Goal: Transaction & Acquisition: Purchase product/service

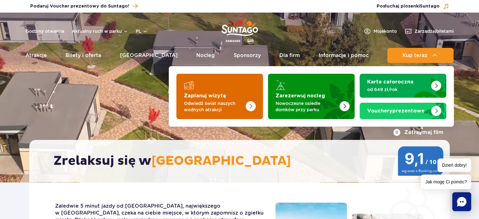
click at [242, 90] on img "Zaplanuj wizytę" at bounding box center [238, 94] width 50 height 49
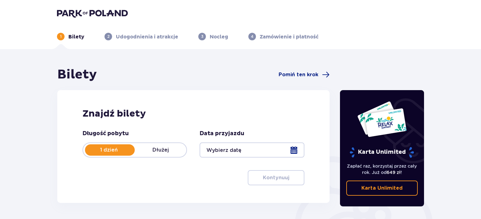
click at [158, 149] on p "Dłużej" at bounding box center [161, 149] width 52 height 7
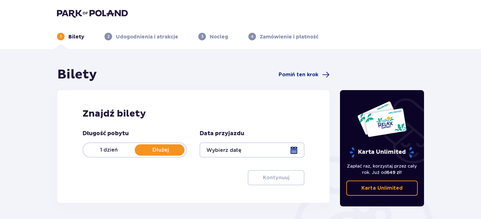
click at [295, 148] on div at bounding box center [251, 149] width 104 height 15
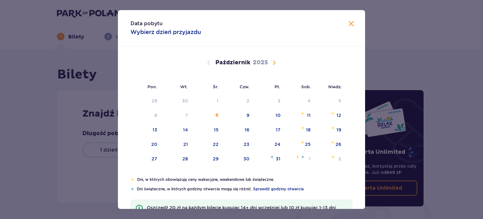
click at [273, 60] on span "Następny miesiąc" at bounding box center [275, 63] width 8 height 8
click at [273, 61] on span "Następny miesiąc" at bounding box center [275, 63] width 8 height 8
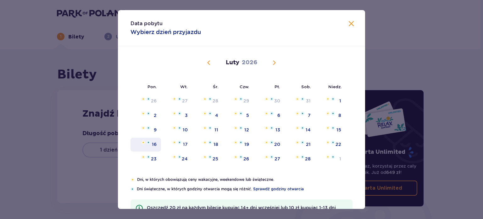
click at [158, 142] on div "16" at bounding box center [146, 145] width 31 height 14
click at [248, 142] on div "19" at bounding box center [246, 144] width 5 height 6
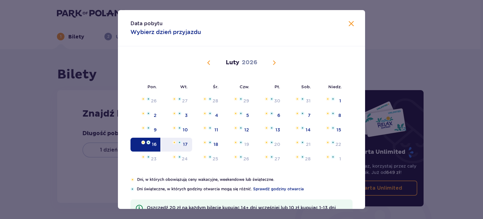
click at [186, 142] on div "17" at bounding box center [185, 144] width 5 height 6
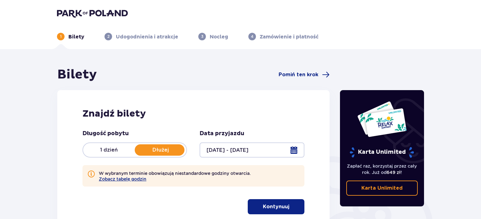
click at [292, 150] on div at bounding box center [251, 149] width 104 height 15
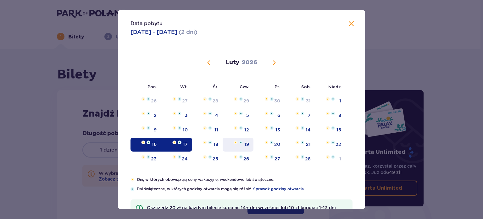
click at [246, 143] on div "19" at bounding box center [246, 144] width 5 height 6
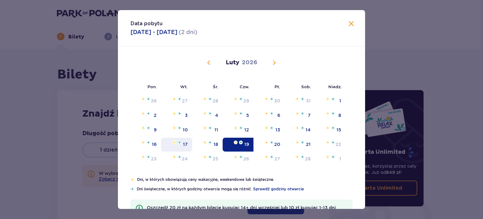
click at [180, 143] on img at bounding box center [180, 142] width 4 height 4
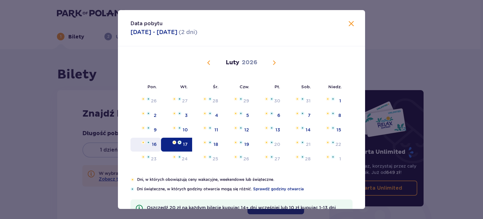
click at [151, 144] on div "16" at bounding box center [146, 145] width 31 height 14
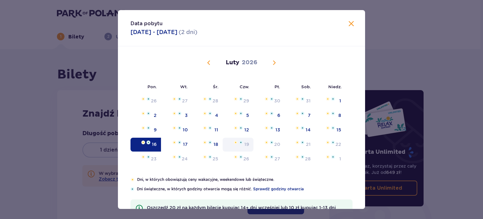
click at [244, 141] on div "19" at bounding box center [246, 144] width 5 height 6
click at [278, 141] on div "20" at bounding box center [277, 144] width 6 height 6
drag, startPoint x: 278, startPoint y: 140, endPoint x: 281, endPoint y: 119, distance: 21.6
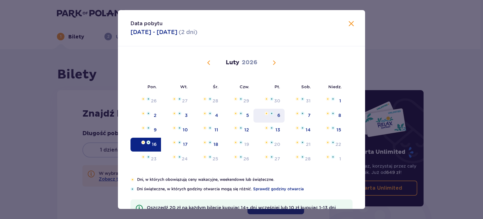
click at [279, 139] on div "20" at bounding box center [269, 145] width 31 height 14
click at [186, 138] on div "17" at bounding box center [176, 145] width 31 height 14
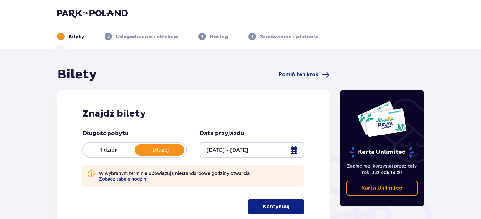
click at [237, 150] on div at bounding box center [251, 149] width 104 height 15
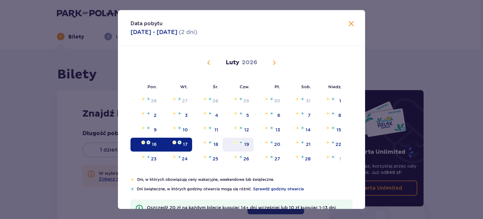
click at [245, 143] on div "19" at bounding box center [246, 144] width 5 height 6
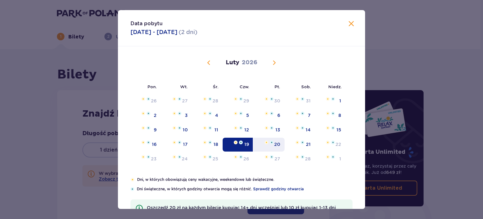
click at [267, 142] on img at bounding box center [267, 142] width 4 height 4
type input "19.02.26 - 20.02.26"
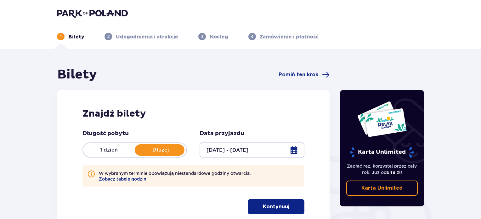
click at [181, 146] on p "Dłużej" at bounding box center [161, 149] width 52 height 7
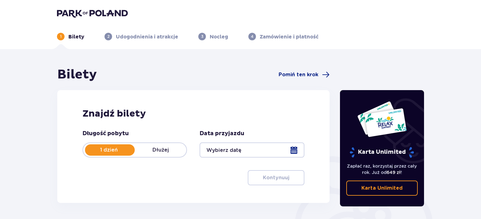
click at [170, 150] on p "Dłużej" at bounding box center [161, 149] width 52 height 7
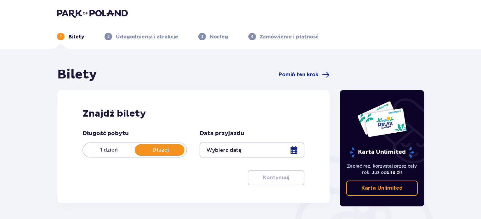
click at [296, 149] on div at bounding box center [251, 149] width 104 height 15
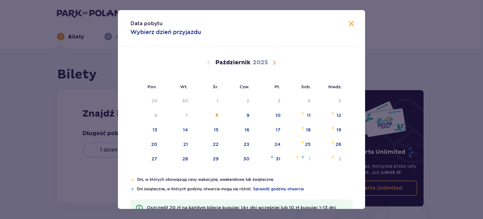
click at [274, 63] on span "Następny miesiąc" at bounding box center [275, 63] width 8 height 8
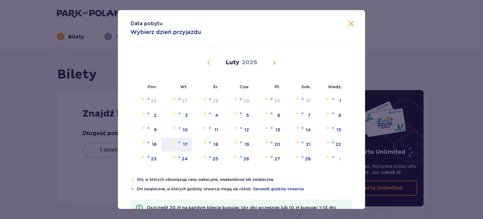
click at [181, 142] on div "17" at bounding box center [176, 145] width 31 height 14
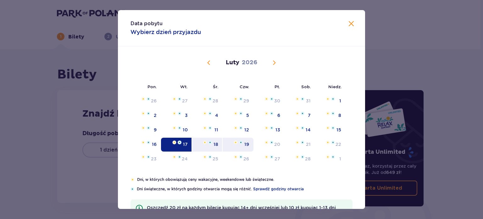
click at [245, 142] on div "19" at bounding box center [246, 144] width 5 height 6
type input "17.02.26 - 19.02.26"
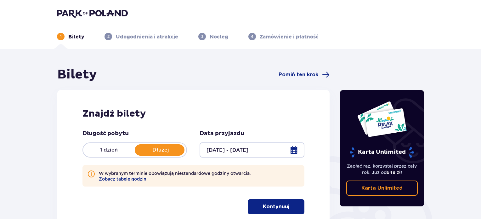
click at [295, 150] on div at bounding box center [251, 149] width 104 height 15
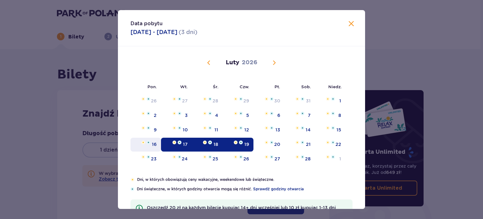
click at [150, 146] on div "16" at bounding box center [146, 145] width 31 height 14
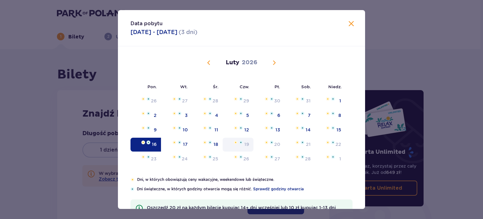
click at [245, 143] on div "19" at bounding box center [246, 144] width 5 height 6
click at [244, 143] on div "19" at bounding box center [246, 144] width 5 height 6
click at [244, 142] on div "19" at bounding box center [246, 144] width 5 height 6
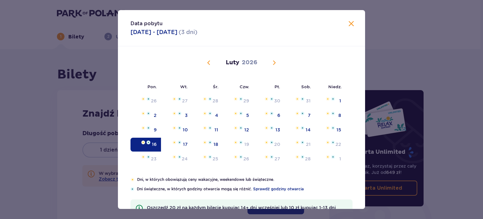
drag, startPoint x: 208, startPoint y: 62, endPoint x: 260, endPoint y: 64, distance: 52.0
click at [208, 62] on span "Poprzedni miesiąc" at bounding box center [209, 63] width 8 height 8
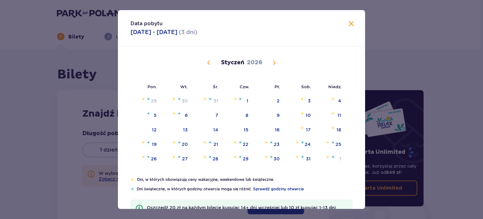
click at [272, 59] on span "Następny miesiąc" at bounding box center [275, 63] width 8 height 8
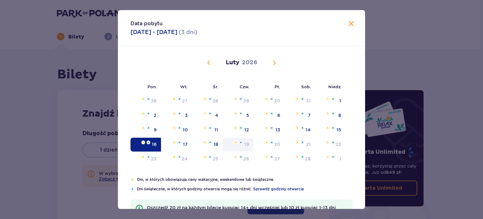
click at [244, 142] on div "19" at bounding box center [246, 144] width 5 height 6
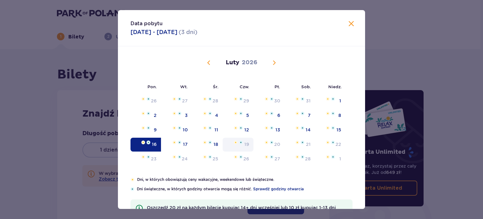
click at [244, 142] on div "19" at bounding box center [246, 144] width 5 height 6
drag, startPoint x: 275, startPoint y: 141, endPoint x: 270, endPoint y: 148, distance: 9.2
click at [276, 141] on div "20" at bounding box center [277, 144] width 6 height 6
click at [340, 158] on div "1" at bounding box center [341, 158] width 2 height 6
click at [276, 61] on span "Następny miesiąc" at bounding box center [275, 63] width 8 height 8
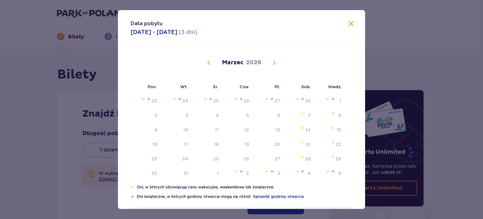
click at [274, 63] on span "Następny miesiąc" at bounding box center [275, 63] width 8 height 8
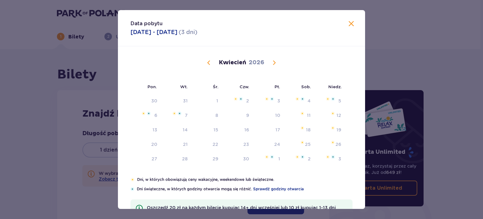
click at [274, 63] on span "Następny miesiąc" at bounding box center [275, 63] width 8 height 8
click at [350, 24] on span "Zamknij" at bounding box center [352, 24] width 8 height 8
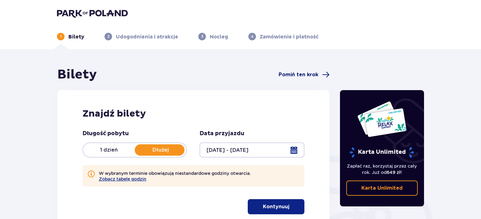
click at [292, 75] on span "Pomiń ten krok" at bounding box center [298, 74] width 40 height 7
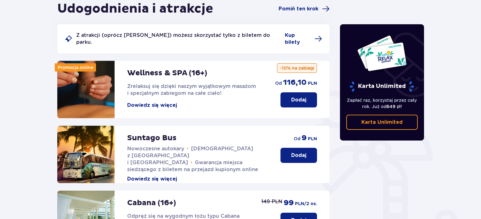
scroll to position [49, 0]
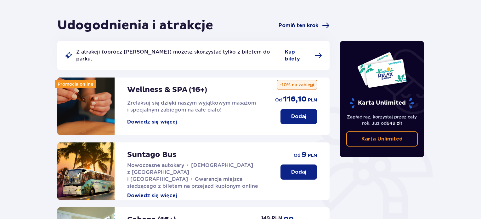
click at [304, 24] on span "Pomiń ten krok" at bounding box center [298, 25] width 40 height 7
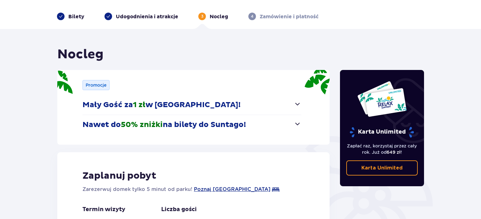
scroll to position [126, 0]
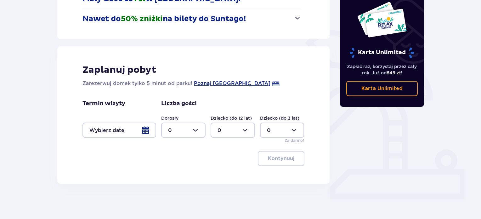
click at [148, 129] on div at bounding box center [119, 129] width 74 height 15
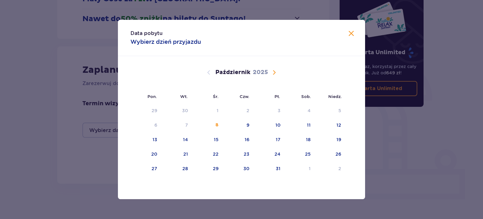
click at [272, 70] on span "Następny miesiąc" at bounding box center [275, 73] width 8 height 8
click at [154, 155] on div "16" at bounding box center [154, 154] width 5 height 6
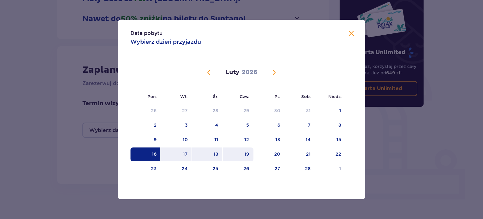
click at [248, 153] on div "19" at bounding box center [246, 154] width 5 height 6
type input "16.02.26 - 19.02.26"
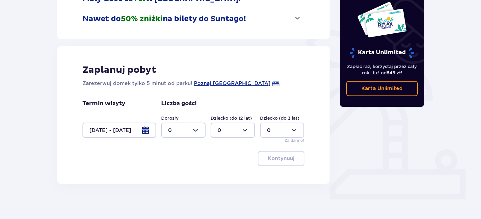
click at [203, 130] on div at bounding box center [183, 129] width 44 height 15
click at [180, 183] on div "5" at bounding box center [183, 183] width 31 height 7
type input "5"
click at [239, 130] on div at bounding box center [233, 129] width 44 height 15
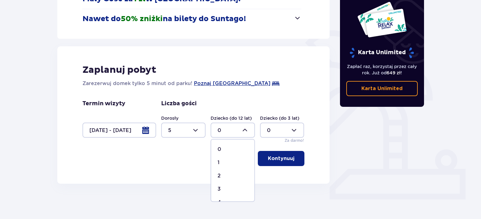
click at [232, 159] on div "1" at bounding box center [232, 162] width 31 height 7
type input "1"
click at [292, 159] on span "button" at bounding box center [296, 158] width 8 height 8
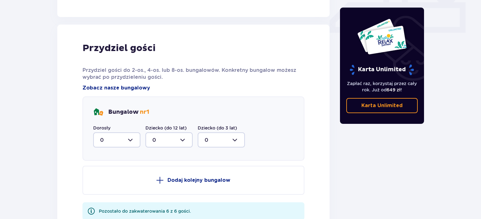
scroll to position [309, 0]
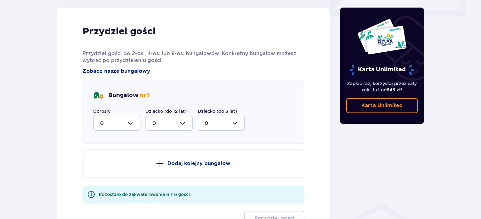
click at [126, 119] on div at bounding box center [116, 122] width 47 height 15
click at [111, 183] on div "5" at bounding box center [116, 184] width 33 height 7
type input "5"
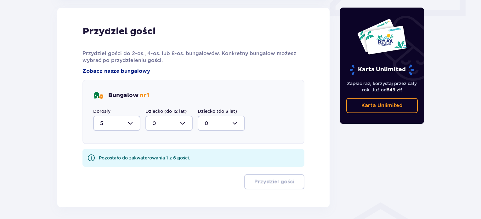
click at [177, 121] on div at bounding box center [168, 122] width 47 height 15
click at [165, 156] on div "1" at bounding box center [168, 155] width 33 height 7
type input "1"
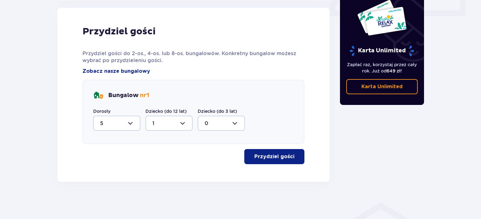
click at [267, 157] on p "Przydziel gości" at bounding box center [274, 156] width 40 height 7
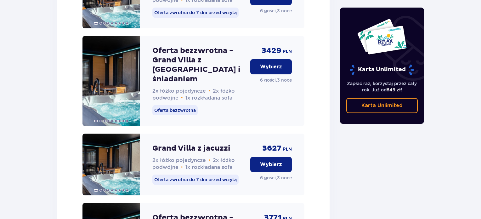
scroll to position [773, 0]
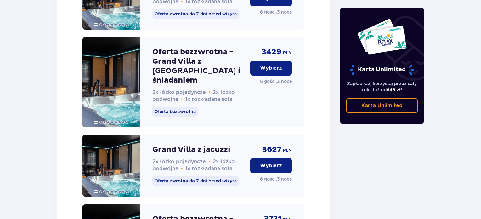
click at [268, 71] on p "Wybierz" at bounding box center [271, 68] width 22 height 7
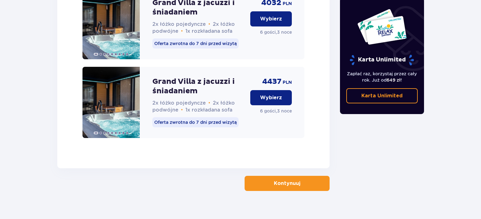
scroll to position [1087, 0]
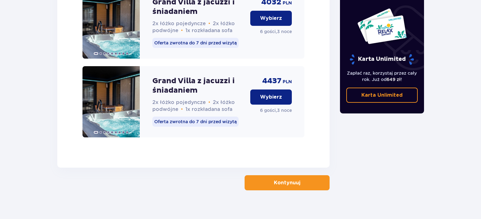
click at [312, 175] on button "Kontynuuj" at bounding box center [286, 182] width 85 height 15
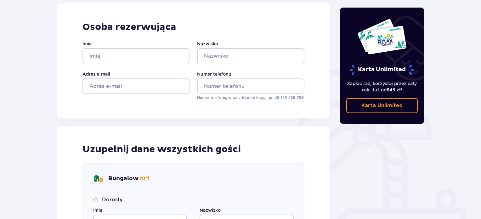
scroll to position [63, 0]
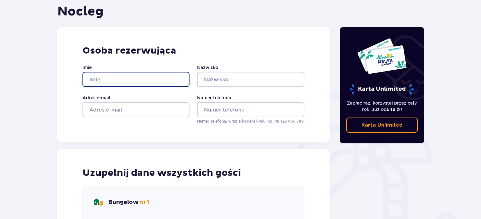
click at [125, 80] on input "Imię" at bounding box center [135, 79] width 107 height 15
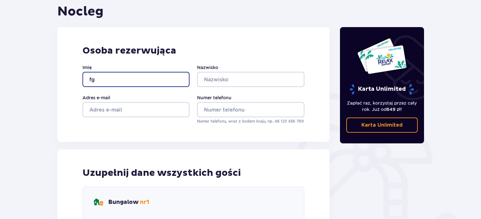
type input "fg"
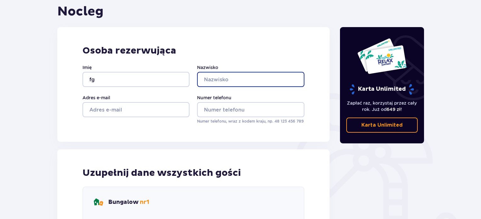
click at [216, 76] on input "Nazwisko" at bounding box center [250, 79] width 107 height 15
type input "f"
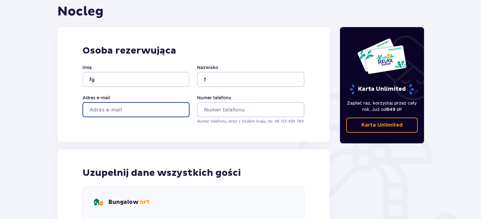
click at [159, 109] on input "Adres e-mail" at bounding box center [135, 109] width 107 height 15
type input "f@wp.pl"
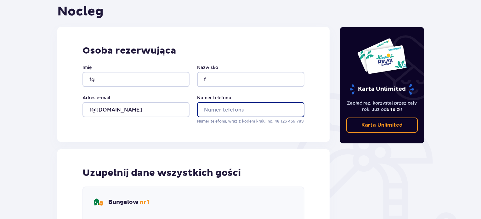
click at [220, 109] on input "Numer telefonu" at bounding box center [250, 109] width 107 height 15
click at [200, 107] on input "500000000" at bounding box center [250, 109] width 107 height 15
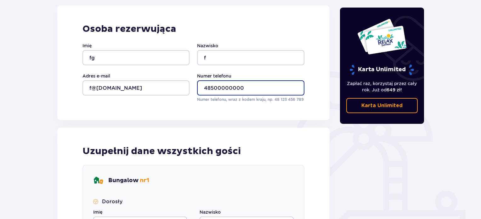
scroll to position [189, 0]
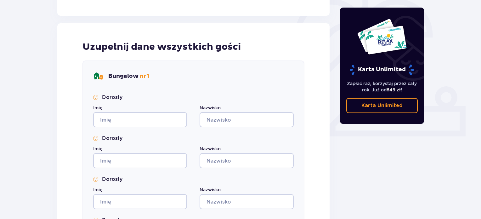
type input "48500000000"
click at [157, 116] on input "Imię" at bounding box center [140, 119] width 94 height 15
type input "j"
drag, startPoint x: 226, startPoint y: 118, endPoint x: 182, endPoint y: 141, distance: 49.0
click at [225, 118] on input "Nazwisko" at bounding box center [246, 119] width 94 height 15
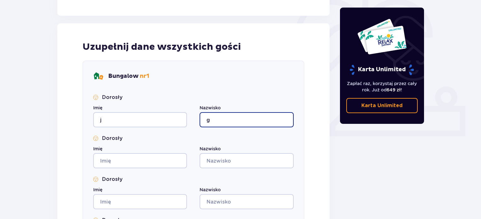
type input "g"
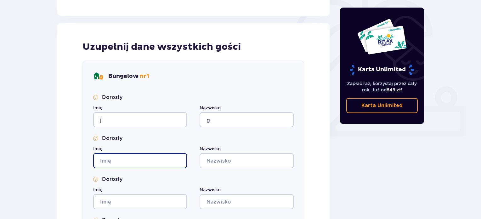
click at [167, 160] on input "Imię" at bounding box center [140, 160] width 94 height 15
type input "g"
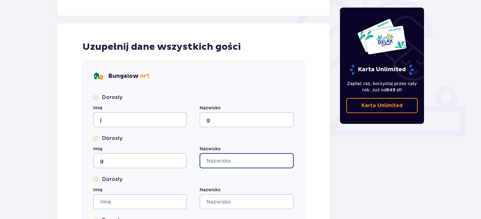
click at [230, 160] on input "Nazwisko" at bounding box center [246, 160] width 94 height 15
type input "g"
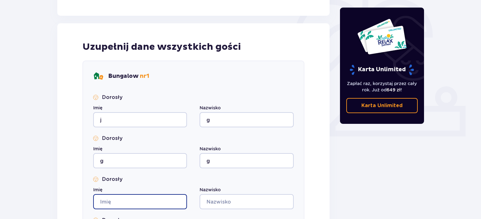
click at [154, 200] on input "Imię" at bounding box center [140, 201] width 94 height 15
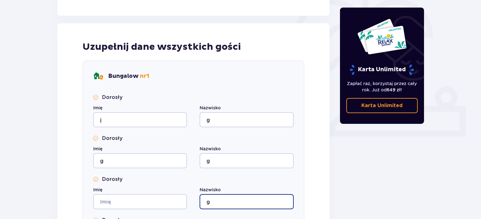
click at [225, 200] on input "g" at bounding box center [246, 201] width 94 height 15
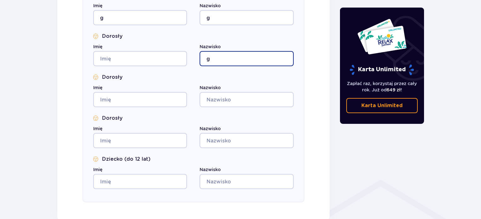
scroll to position [346, 0]
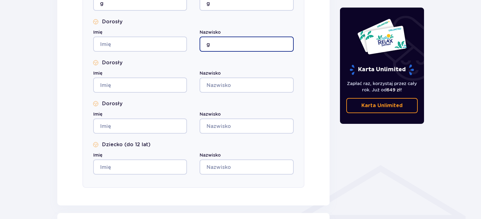
type input "g"
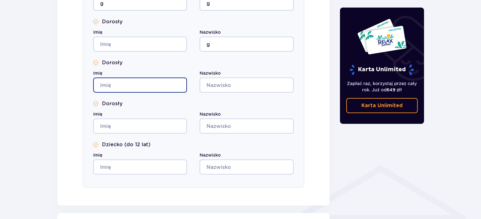
click at [151, 86] on input "Imię" at bounding box center [140, 84] width 94 height 15
type input "g"
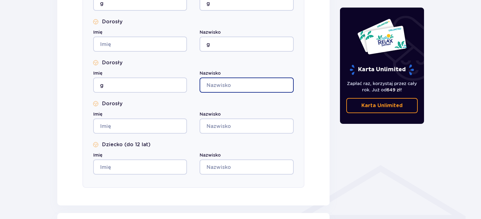
click at [235, 83] on input "Nazwisko" at bounding box center [246, 84] width 94 height 15
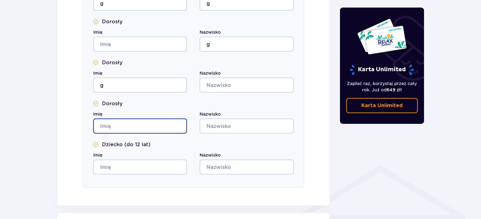
click at [152, 126] on input "Imię" at bounding box center [140, 125] width 94 height 15
type input "g"
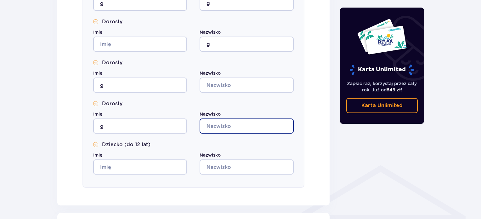
click at [220, 127] on input "Nazwisko" at bounding box center [246, 125] width 94 height 15
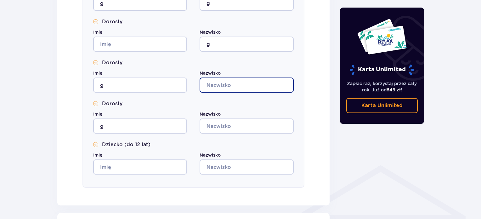
click at [227, 81] on input "Nazwisko" at bounding box center [246, 84] width 94 height 15
type input "g"
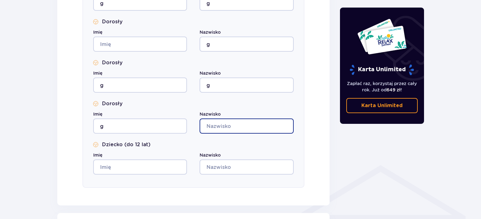
click at [229, 125] on input "Nazwisko" at bounding box center [246, 125] width 94 height 15
type input "g"
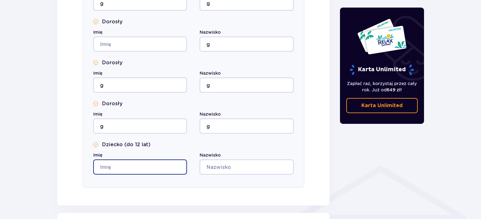
click at [151, 166] on input "Imię" at bounding box center [140, 166] width 94 height 15
type input "g"
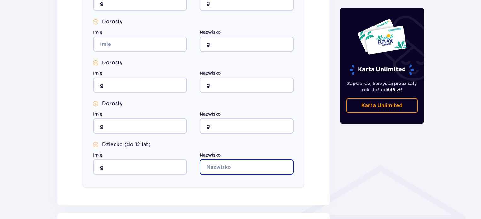
click at [225, 165] on input "Nazwisko" at bounding box center [246, 166] width 94 height 15
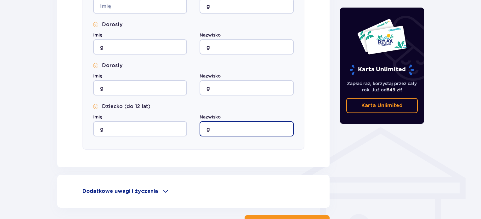
scroll to position [433, 0]
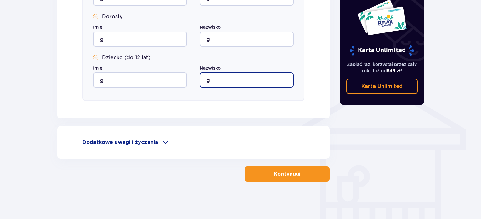
type input "g"
click at [276, 177] on p "Kontynuuj" at bounding box center [287, 173] width 26 height 7
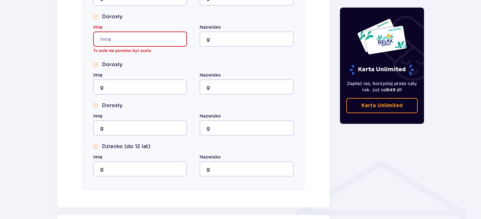
scroll to position [351, 0]
click at [134, 37] on input "Imię" at bounding box center [140, 38] width 94 height 15
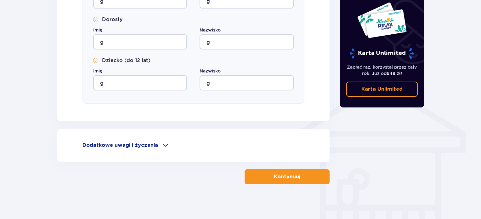
scroll to position [433, 0]
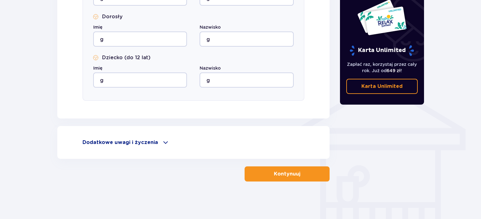
type input "h"
click at [306, 173] on button "Kontynuuj" at bounding box center [286, 173] width 85 height 15
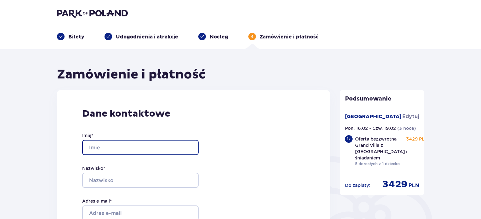
click at [180, 145] on input "Imię *" at bounding box center [140, 147] width 116 height 15
type input "fg"
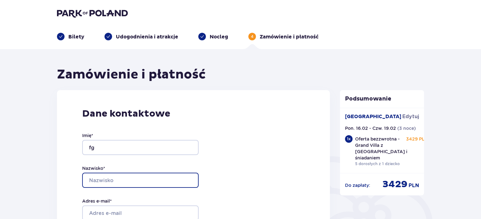
click at [158, 177] on input "Nazwisko *" at bounding box center [140, 179] width 116 height 15
type input "g"
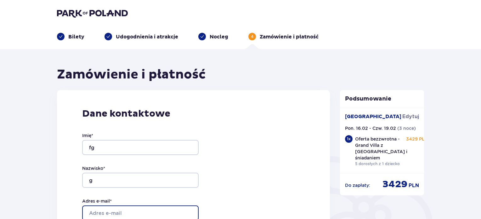
drag, startPoint x: 136, startPoint y: 209, endPoint x: 133, endPoint y: 197, distance: 12.4
click at [135, 205] on input "Adres e-mail *" at bounding box center [140, 212] width 116 height 15
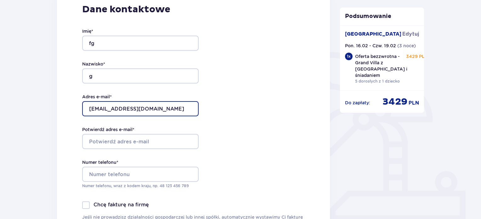
scroll to position [126, 0]
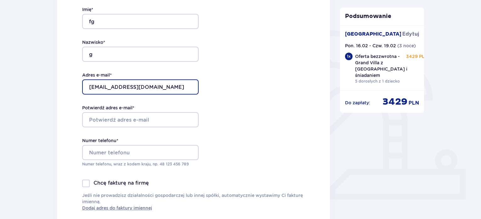
drag, startPoint x: 138, startPoint y: 85, endPoint x: 52, endPoint y: 84, distance: 85.9
type input "ewtp@wp.pl"
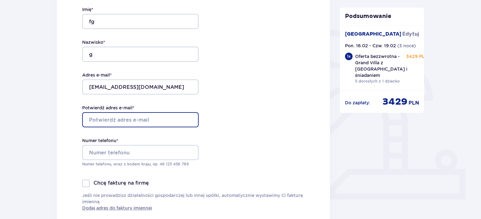
click at [127, 119] on input "Potwierdź adres e-mail *" at bounding box center [140, 119] width 116 height 15
paste input "ewtp@wp.pl"
type input "ewtp@wp.pl"
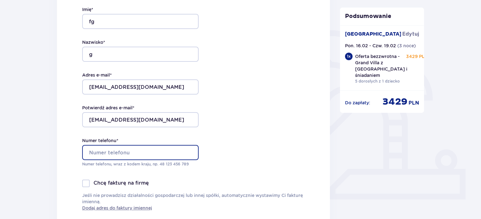
click at [124, 152] on input "Numer telefonu *" at bounding box center [140, 152] width 116 height 15
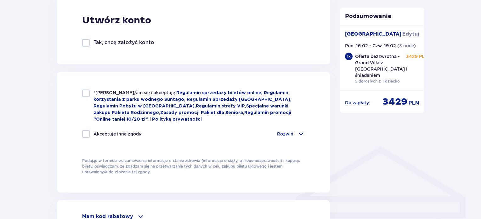
scroll to position [449, 0]
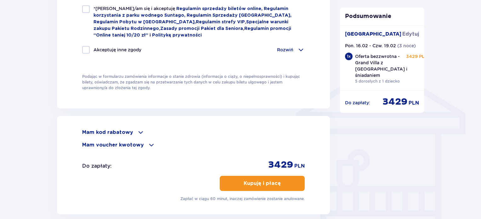
type input "500000000"
click at [138, 129] on span at bounding box center [141, 132] width 8 height 8
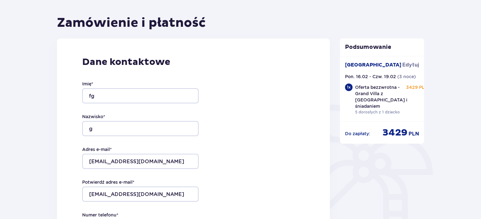
scroll to position [0, 0]
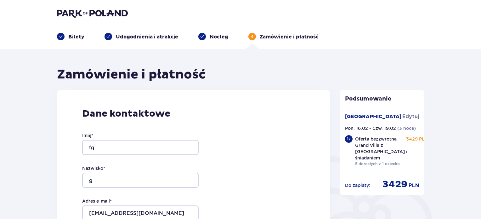
click at [143, 37] on p "Udogodnienia i atrakcje" at bounding box center [147, 36] width 62 height 7
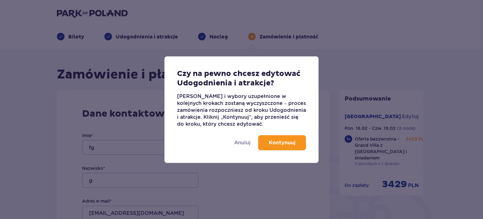
click at [281, 143] on p "Kontynuuj" at bounding box center [282, 142] width 26 height 7
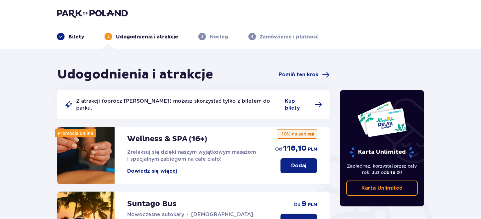
click at [76, 36] on p "Bilety" at bounding box center [76, 36] width 16 height 7
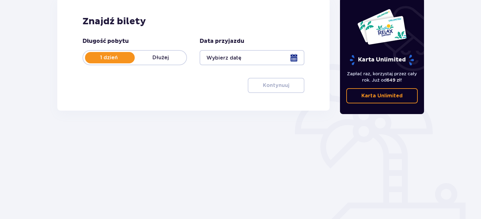
scroll to position [94, 0]
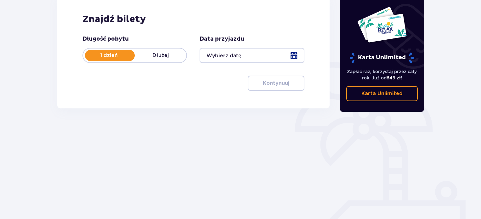
click at [156, 56] on p "Dłużej" at bounding box center [161, 55] width 52 height 7
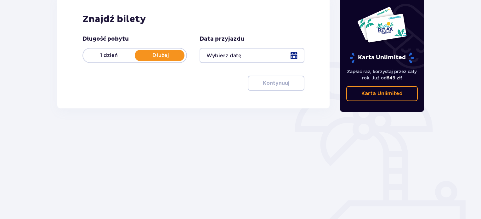
click at [293, 54] on div at bounding box center [251, 55] width 104 height 15
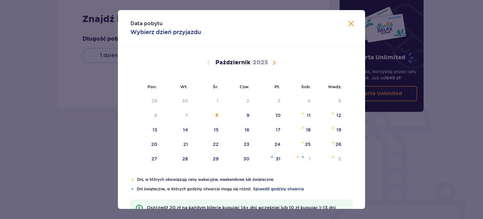
click at [276, 62] on span "Następny miesiąc" at bounding box center [275, 63] width 8 height 8
click at [274, 62] on span "Następny miesiąc" at bounding box center [275, 63] width 8 height 8
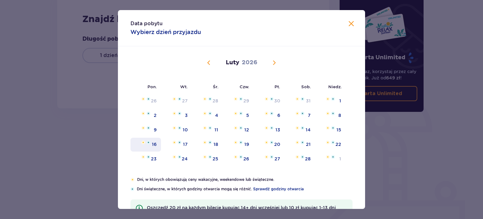
click at [157, 141] on div "16" at bounding box center [146, 145] width 31 height 14
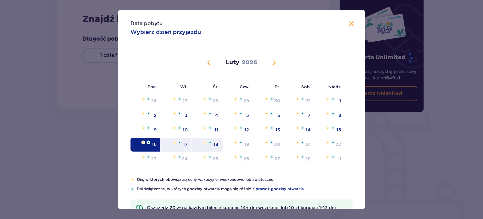
click at [218, 142] on div "18" at bounding box center [207, 145] width 31 height 14
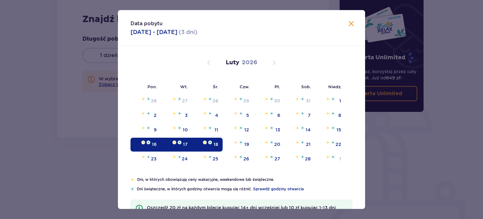
type input "16.02.26 - 18.02.26"
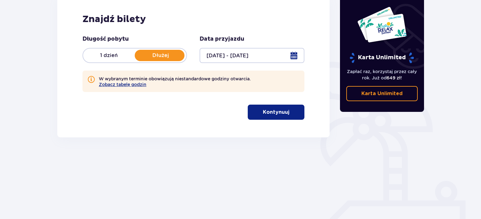
click at [272, 113] on p "Kontynuuj" at bounding box center [276, 112] width 26 height 7
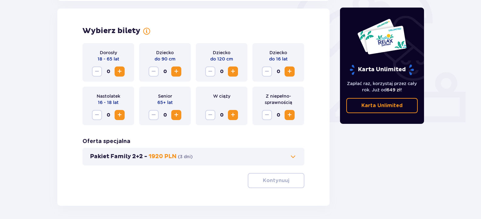
scroll to position [204, 0]
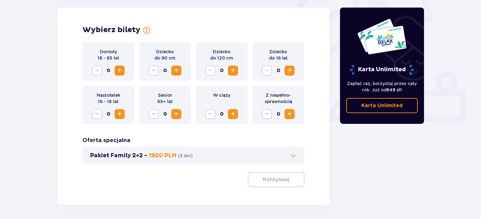
click at [119, 69] on span "Zwiększ" at bounding box center [120, 71] width 8 height 8
click at [295, 153] on span at bounding box center [293, 156] width 8 height 8
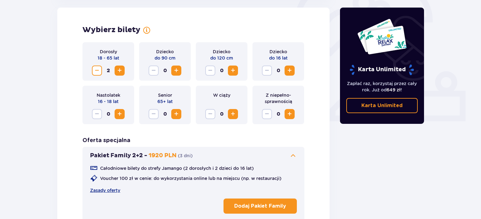
scroll to position [210, 0]
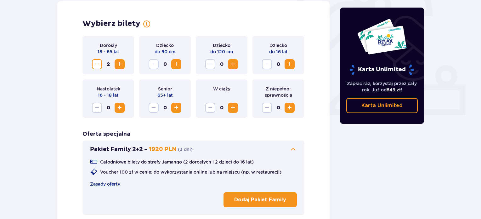
click at [101, 64] on button "Zmniejsz" at bounding box center [97, 64] width 10 height 10
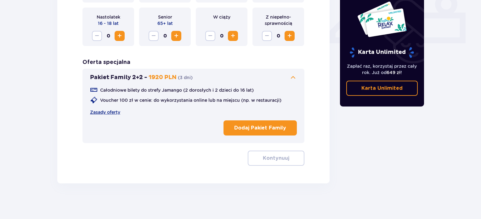
scroll to position [284, 0]
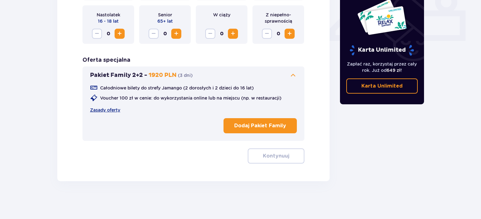
click at [289, 33] on span "Zwiększ" at bounding box center [290, 34] width 8 height 8
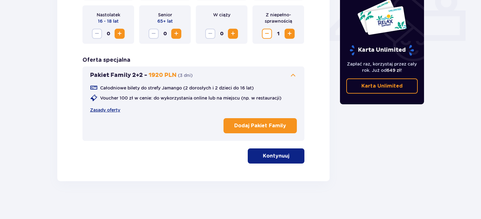
click at [276, 129] on button "Dodaj Pakiet Family" at bounding box center [259, 125] width 73 height 15
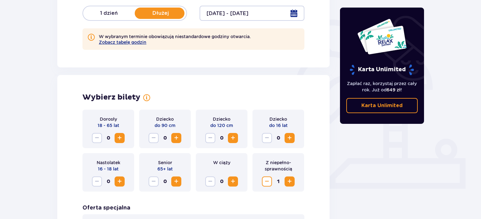
scroll to position [127, 0]
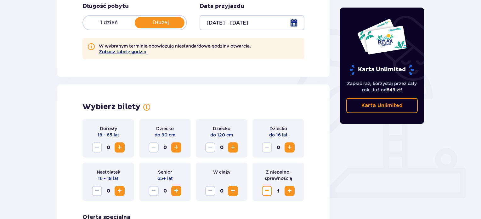
click at [120, 146] on span "Zwiększ" at bounding box center [120, 147] width 8 height 8
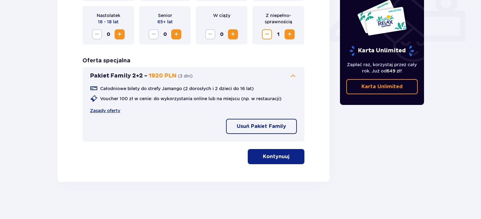
scroll to position [284, 0]
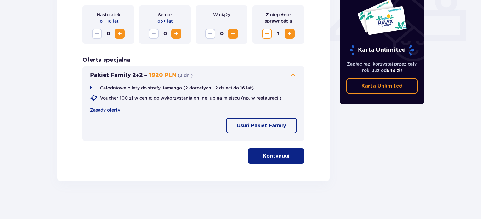
click at [268, 156] on p "Kontynuuj" at bounding box center [276, 155] width 26 height 7
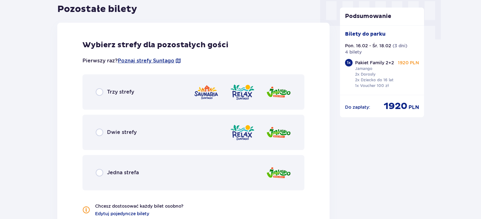
scroll to position [632, 0]
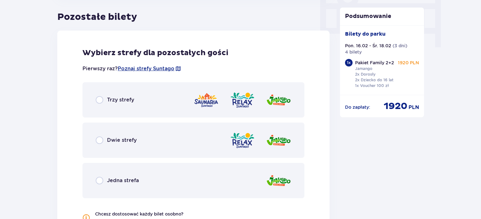
click at [99, 97] on input "radio" at bounding box center [100, 100] width 8 height 8
radio input "true"
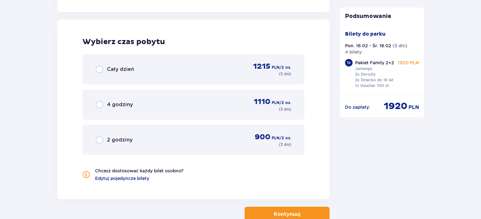
scroll to position [865, 0]
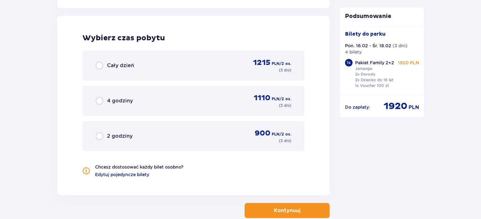
click at [98, 65] on input "radio" at bounding box center [100, 66] width 8 height 8
radio input "true"
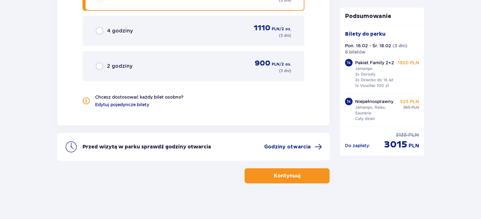
scroll to position [936, 0]
click at [297, 171] on button "Kontynuuj" at bounding box center [286, 174] width 85 height 15
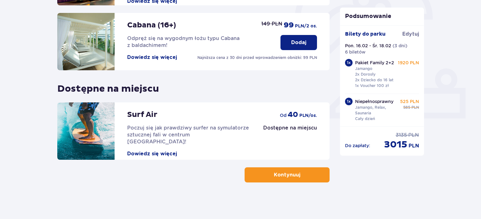
scroll to position [208, 0]
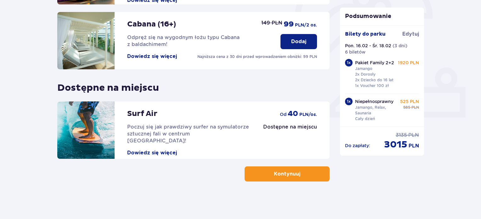
click at [304, 176] on span "button" at bounding box center [302, 174] width 8 height 8
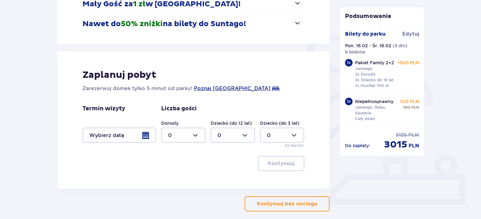
scroll to position [126, 0]
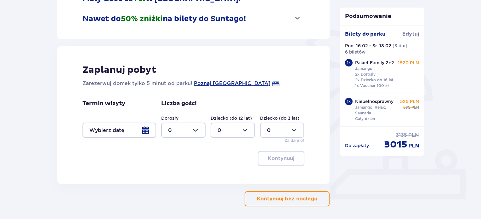
click at [200, 129] on div at bounding box center [183, 129] width 44 height 15
click at [145, 130] on div at bounding box center [119, 129] width 74 height 15
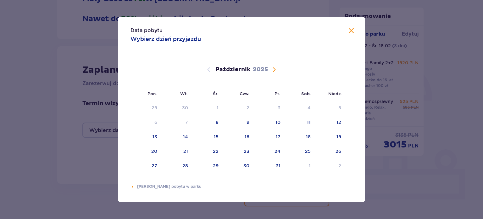
click at [274, 71] on span "Następny miesiąc" at bounding box center [275, 70] width 8 height 8
click at [155, 149] on div "16" at bounding box center [154, 151] width 5 height 6
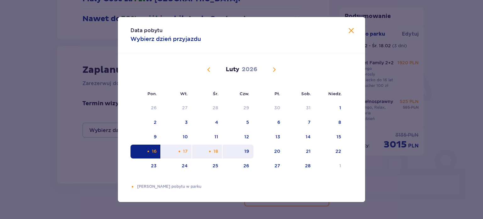
click at [248, 148] on div "19" at bounding box center [246, 151] width 5 height 6
type input "16.02.26 - 19.02.26"
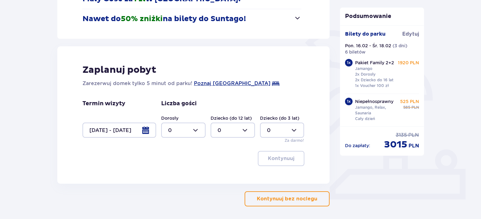
click at [194, 130] on div at bounding box center [183, 129] width 44 height 15
click at [185, 149] on div "5" at bounding box center [183, 152] width 31 height 7
type input "5"
click at [224, 132] on div at bounding box center [233, 129] width 44 height 15
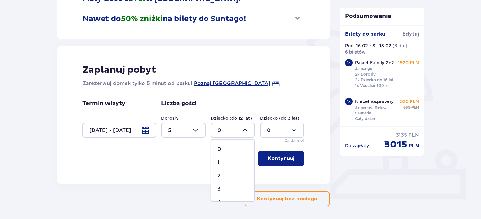
click at [225, 163] on div "1" at bounding box center [232, 162] width 31 height 7
type input "1"
click at [283, 157] on p "Kontynuuj" at bounding box center [281, 158] width 26 height 7
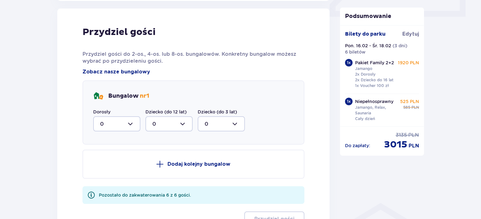
scroll to position [309, 0]
click at [121, 123] on div at bounding box center [116, 122] width 47 height 15
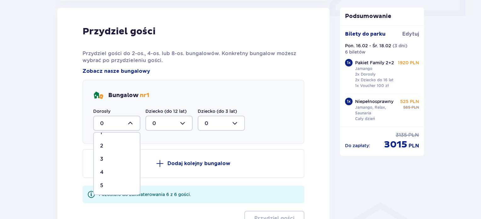
scroll to position [24, 0]
click at [114, 181] on div "5" at bounding box center [116, 184] width 33 height 7
type input "5"
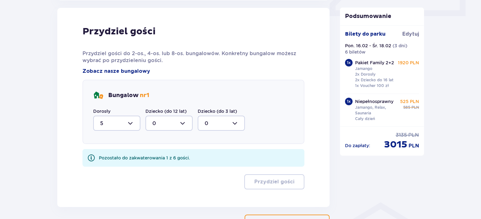
click at [171, 121] on div at bounding box center [168, 122] width 47 height 15
click at [160, 154] on div "1" at bounding box center [168, 155] width 33 height 7
type input "1"
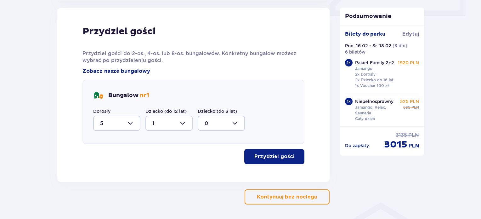
click at [278, 154] on p "Przydziel gości" at bounding box center [274, 156] width 40 height 7
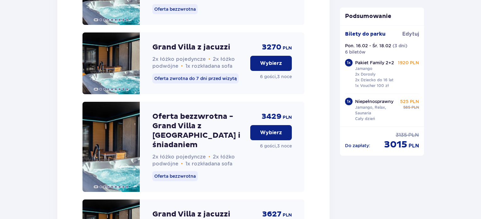
scroll to position [710, 0]
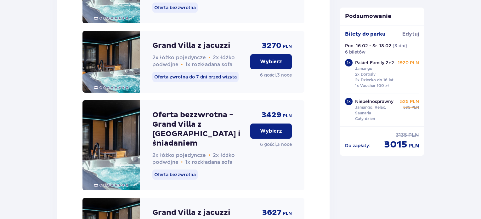
click at [272, 134] on p "Wybierz" at bounding box center [271, 130] width 22 height 7
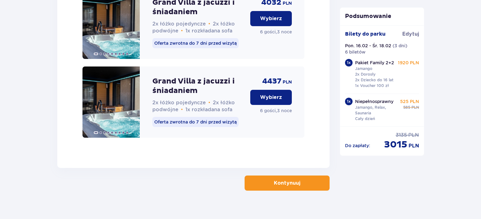
scroll to position [1087, 0]
click at [298, 179] on span "button" at bounding box center [302, 183] width 8 height 8
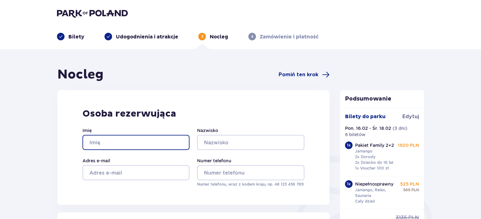
click at [142, 141] on input "Imię" at bounding box center [135, 142] width 107 height 15
type input "er"
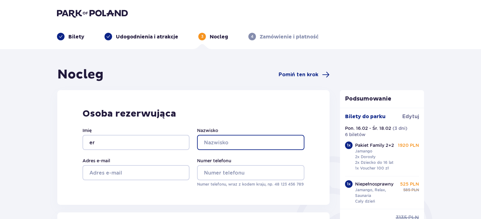
click at [208, 139] on input "Nazwisko" at bounding box center [250, 142] width 107 height 15
type input "e"
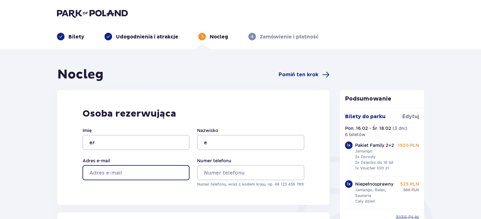
click at [137, 174] on input "Adres e-mail" at bounding box center [135, 172] width 107 height 15
type input "qr@wp.pl"
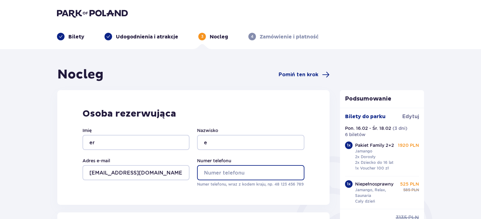
click at [199, 172] on input "Numer telefonu" at bounding box center [250, 172] width 107 height 15
type input "48500000000"
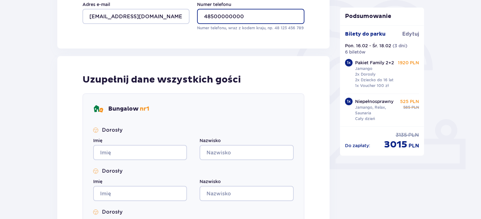
scroll to position [157, 0]
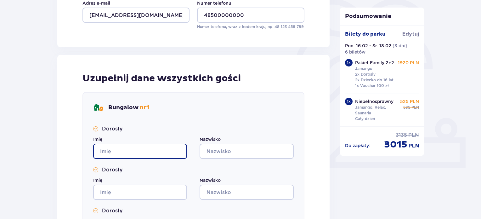
drag, startPoint x: 149, startPoint y: 154, endPoint x: 172, endPoint y: 158, distance: 23.8
click at [149, 154] on input "Imię" at bounding box center [140, 150] width 94 height 15
type input "e"
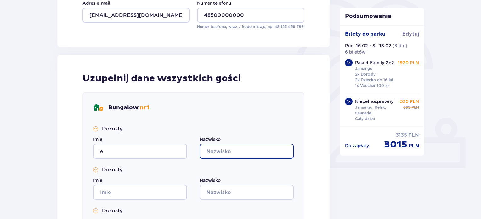
click at [223, 147] on input "Nazwisko" at bounding box center [246, 150] width 94 height 15
type input "e"
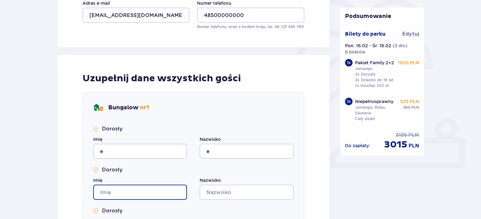
click at [153, 190] on input "Imię" at bounding box center [140, 191] width 94 height 15
type input "e"
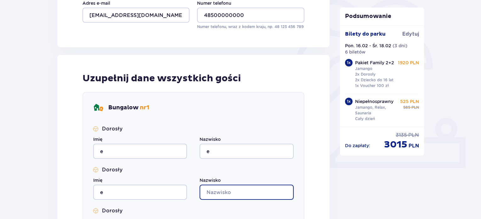
click at [218, 191] on input "Nazwisko" at bounding box center [246, 191] width 94 height 15
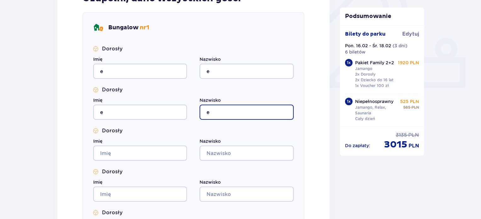
scroll to position [252, 0]
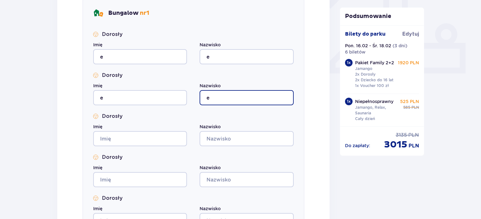
type input "e"
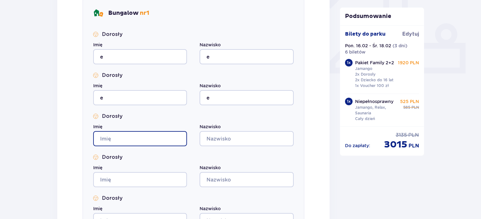
click at [152, 139] on input "Imię" at bounding box center [140, 138] width 94 height 15
type input "e"
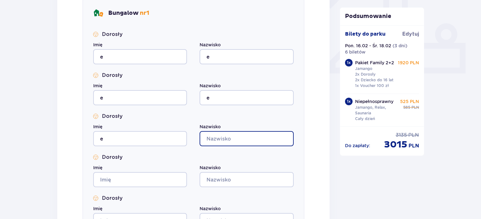
click at [225, 138] on input "Nazwisko" at bounding box center [246, 138] width 94 height 15
type input "e"
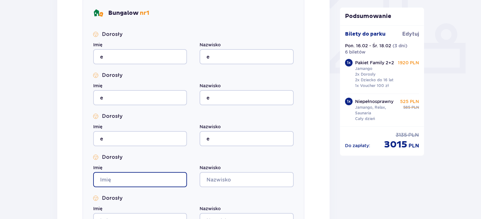
click at [172, 175] on input "Imię" at bounding box center [140, 179] width 94 height 15
type input "e"
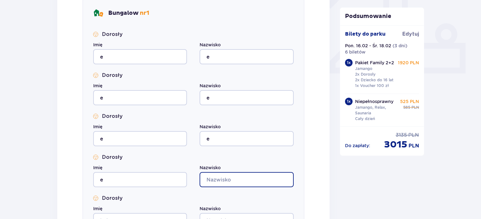
click at [219, 178] on input "Nazwisko" at bounding box center [246, 179] width 94 height 15
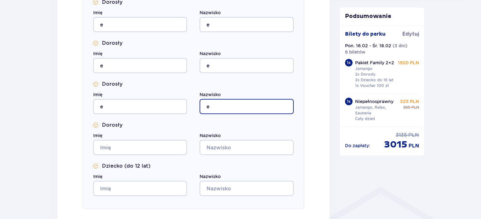
scroll to position [346, 0]
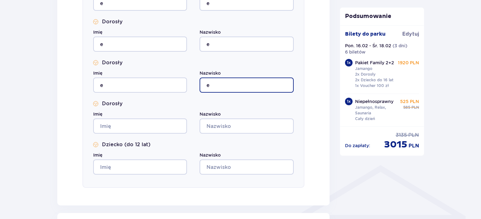
type input "e"
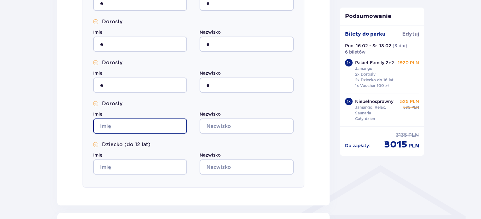
click at [141, 126] on input "Imię" at bounding box center [140, 125] width 94 height 15
type input "e"
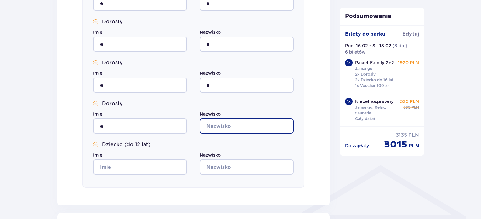
click at [222, 130] on input "Nazwisko" at bounding box center [246, 125] width 94 height 15
type input "e"
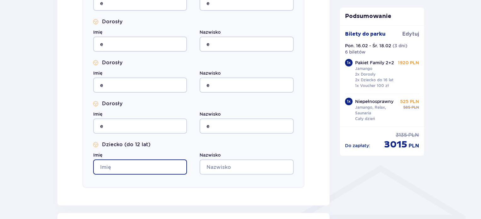
click at [157, 170] on input "Imię" at bounding box center [140, 166] width 94 height 15
type input "e"
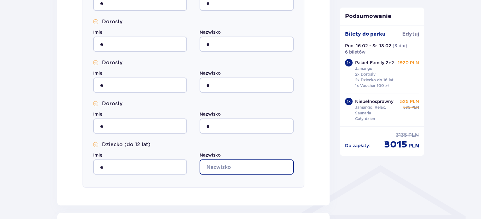
click at [270, 164] on input "Nazwisko" at bounding box center [246, 166] width 94 height 15
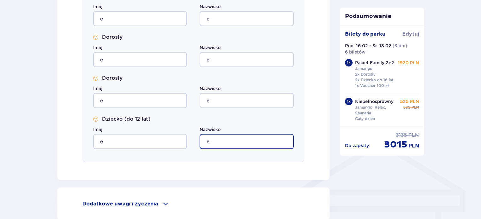
scroll to position [433, 0]
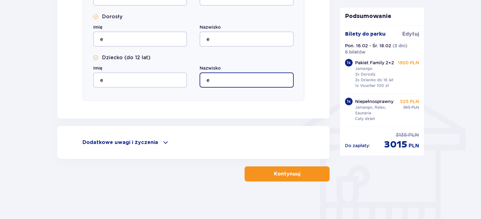
type input "e"
click at [289, 171] on p "Kontynuuj" at bounding box center [287, 173] width 26 height 7
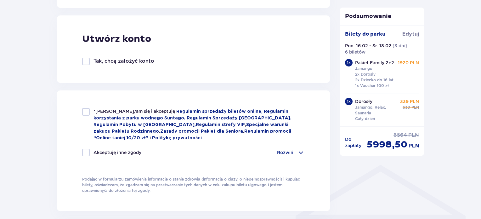
scroll to position [346, 0]
click at [403, 62] on p "1920 PLN" at bounding box center [408, 62] width 21 height 6
click at [377, 85] on p "2x Dorosły 2x Dziecko do 16 lat 1x Voucher 100 zł" at bounding box center [374, 79] width 38 height 17
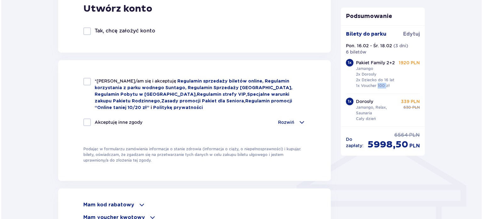
scroll to position [378, 0]
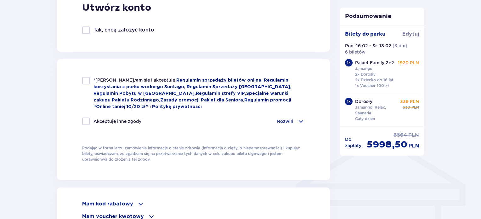
click at [386, 87] on p "2x Dorosły 2x Dziecko do 16 lat 1x Voucher 100 zł" at bounding box center [374, 79] width 38 height 17
click at [413, 34] on span "Edytuj" at bounding box center [410, 34] width 17 height 7
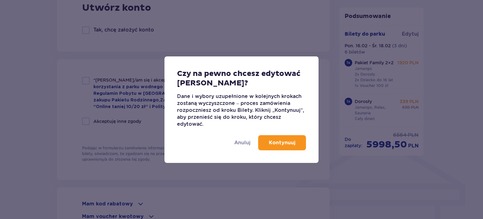
click at [284, 143] on p "Kontynuuj" at bounding box center [282, 142] width 26 height 7
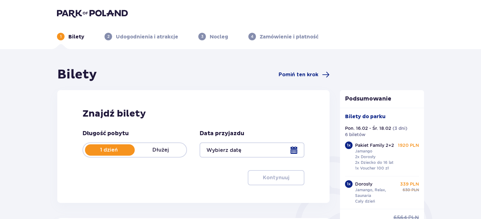
type input "16.02.26 - 18.02.26"
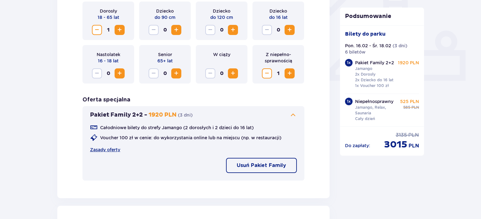
scroll to position [283, 0]
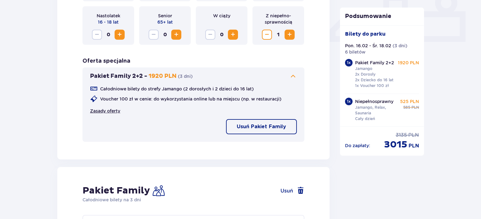
click at [112, 110] on link "Zasady oferty" at bounding box center [105, 111] width 30 height 6
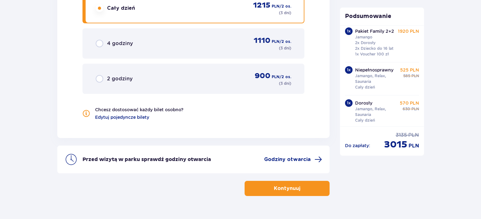
scroll to position [936, 0]
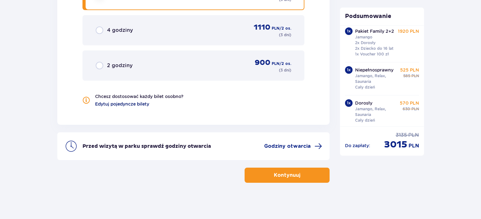
click at [123, 101] on span "Edytuj pojedyncze bilety" at bounding box center [122, 104] width 54 height 6
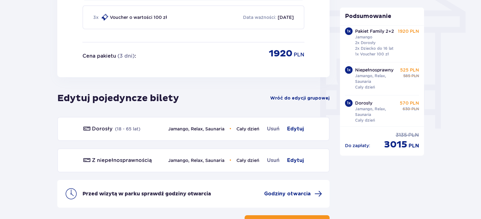
scroll to position [535, 0]
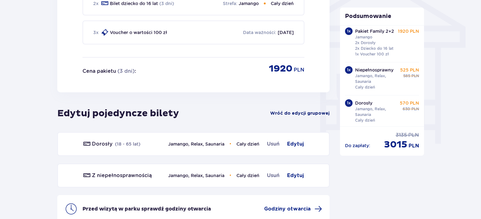
click at [305, 110] on span "Wróć do edycji grupowej" at bounding box center [299, 113] width 59 height 6
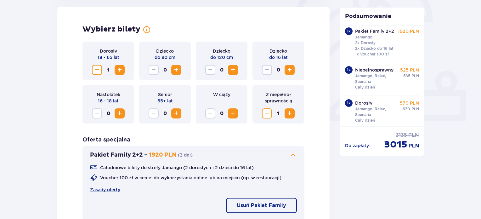
scroll to position [204, 0]
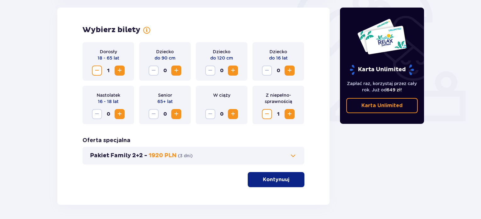
click at [295, 154] on span at bounding box center [293, 156] width 8 height 8
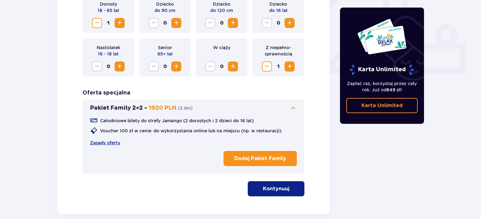
scroll to position [267, 0]
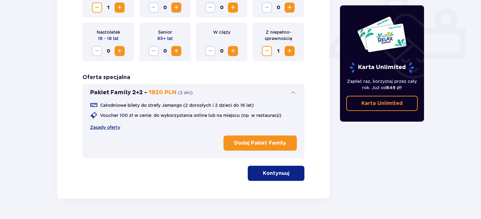
click at [258, 144] on p "Dodaj Pakiet Family" at bounding box center [260, 142] width 52 height 7
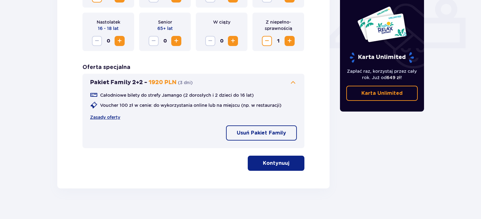
scroll to position [284, 0]
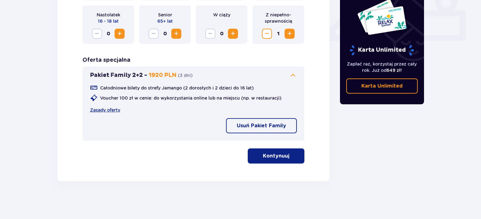
click at [288, 155] on span "button" at bounding box center [291, 156] width 8 height 8
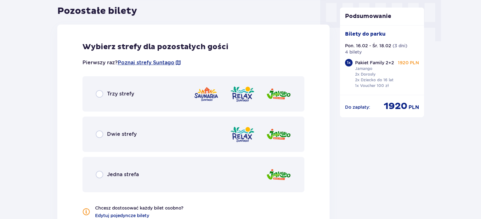
scroll to position [632, 0]
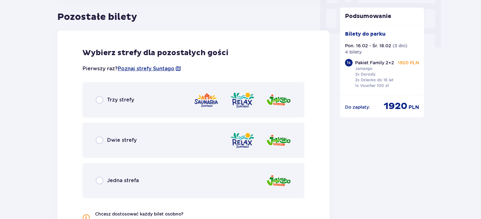
click at [98, 99] on input "radio" at bounding box center [100, 100] width 8 height 8
radio input "true"
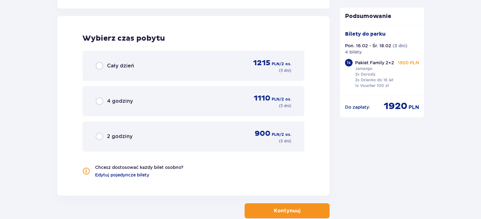
scroll to position [865, 0]
click at [97, 67] on input "radio" at bounding box center [100, 66] width 8 height 8
radio input "true"
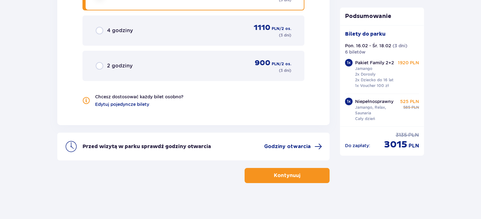
scroll to position [936, 0]
click at [287, 172] on p "Kontynuuj" at bounding box center [287, 174] width 26 height 7
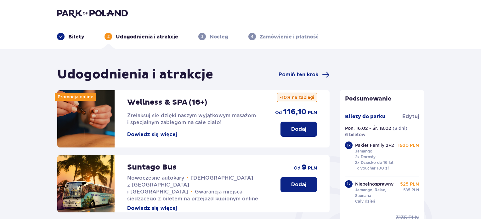
click at [291, 127] on p "Dodaj" at bounding box center [298, 129] width 15 height 7
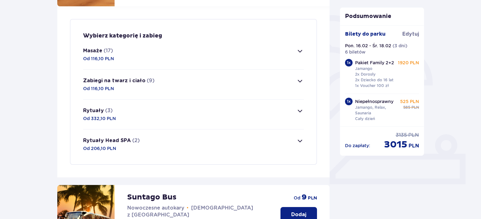
scroll to position [152, 0]
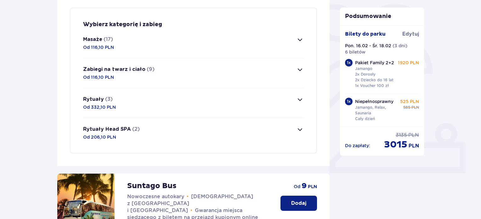
click at [301, 40] on span "button" at bounding box center [300, 40] width 8 height 8
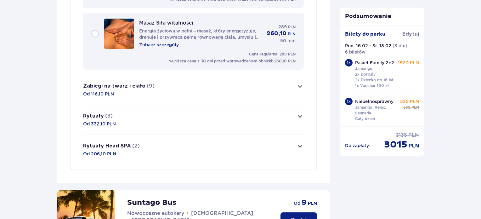
scroll to position [1187, 0]
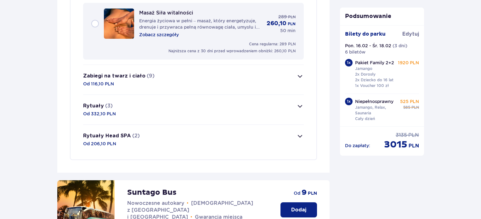
click at [297, 102] on span "button" at bounding box center [300, 106] width 8 height 8
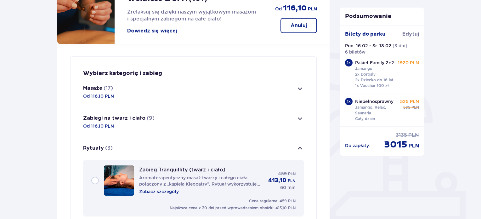
scroll to position [82, 0]
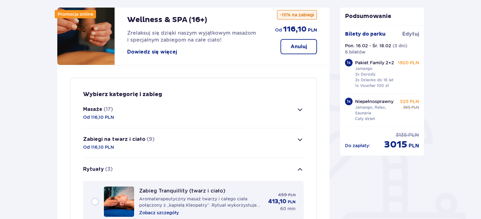
click at [301, 140] on span "button" at bounding box center [300, 140] width 8 height 8
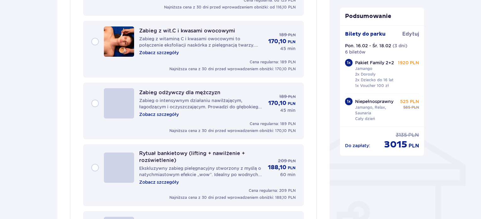
scroll to position [399, 0]
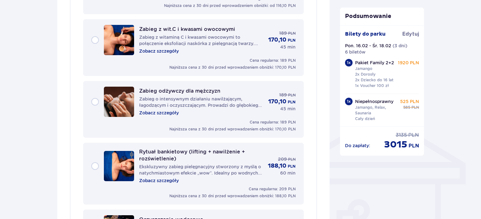
click at [172, 177] on p "Zobacz szczegóły" at bounding box center [159, 180] width 40 height 6
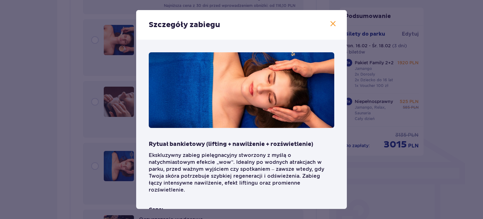
click at [332, 24] on span at bounding box center [333, 24] width 8 height 8
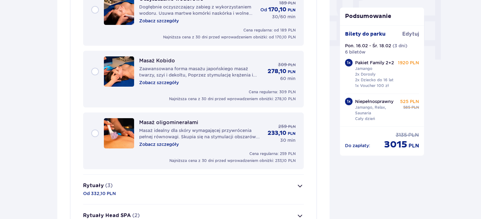
scroll to position [682, 0]
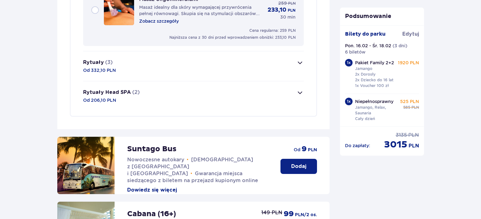
scroll to position [745, 0]
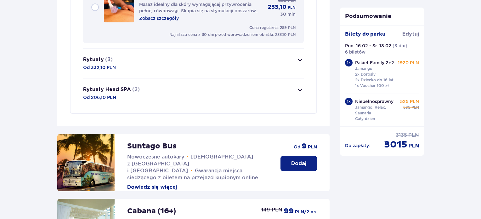
click at [301, 89] on span "button" at bounding box center [300, 90] width 8 height 8
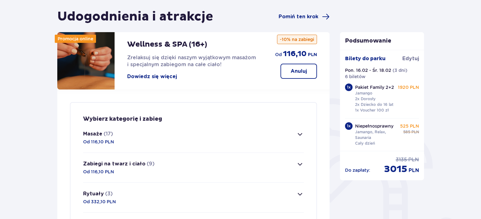
scroll to position [63, 0]
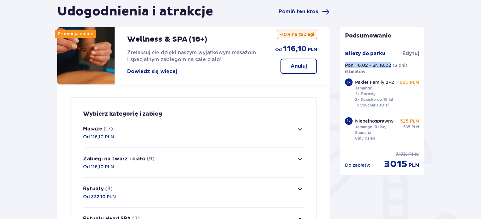
drag, startPoint x: 389, startPoint y: 65, endPoint x: 336, endPoint y: 66, distance: 52.9
click at [385, 70] on div "Pon. 16.02 - Śr. 18.02 ( 3 dni ) 6 biletów" at bounding box center [382, 68] width 74 height 13
click at [304, 12] on span "Pomiń ten krok" at bounding box center [298, 11] width 40 height 7
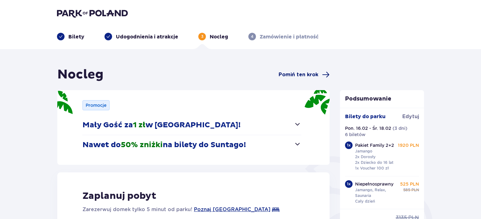
click at [301, 72] on span "Pomiń ten krok" at bounding box center [298, 74] width 40 height 7
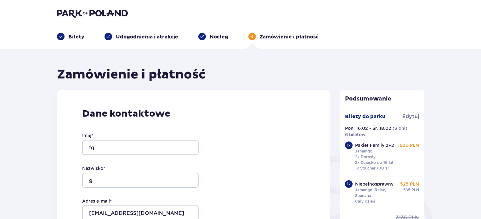
click at [77, 35] on p "Bilety" at bounding box center [76, 36] width 16 height 7
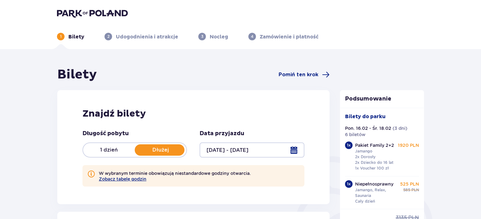
click at [295, 147] on div at bounding box center [251, 149] width 104 height 15
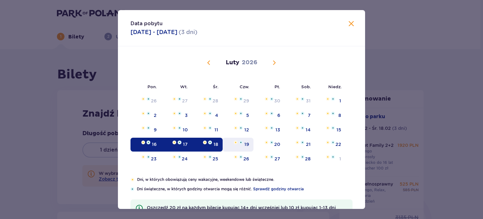
drag, startPoint x: 213, startPoint y: 142, endPoint x: 229, endPoint y: 141, distance: 16.4
click at [229, 141] on tr "16 17 18 19 20 21 22" at bounding box center [238, 145] width 215 height 14
click at [214, 143] on div "18" at bounding box center [216, 144] width 5 height 6
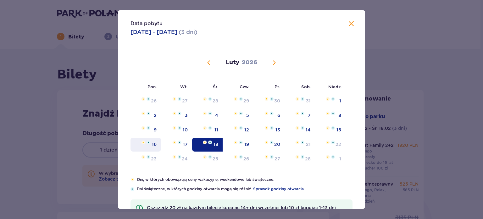
click at [153, 142] on div "16" at bounding box center [154, 144] width 5 height 6
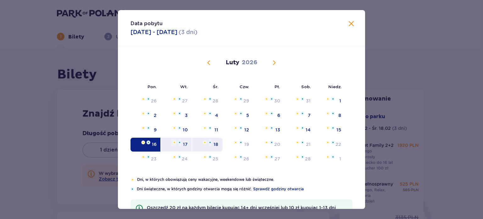
click at [214, 143] on div "18" at bounding box center [216, 144] width 5 height 6
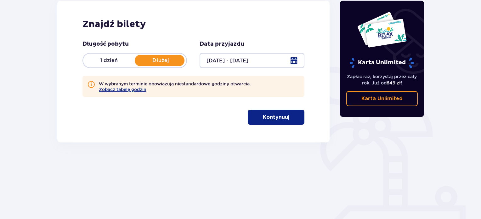
scroll to position [94, 0]
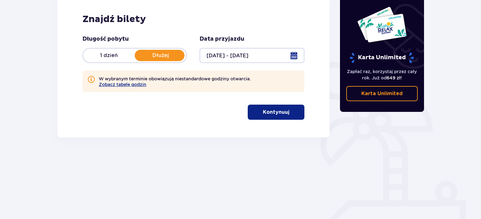
click at [295, 53] on div at bounding box center [251, 55] width 104 height 15
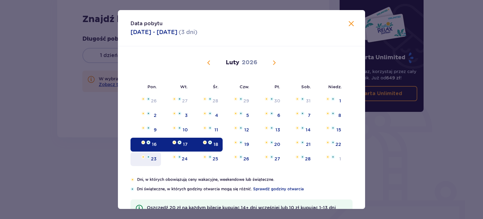
click at [147, 157] on img at bounding box center [149, 157] width 4 height 4
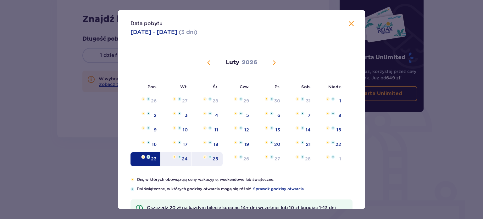
click at [215, 158] on div "25" at bounding box center [216, 158] width 6 height 6
type input "23.02.26 - 25.02.26"
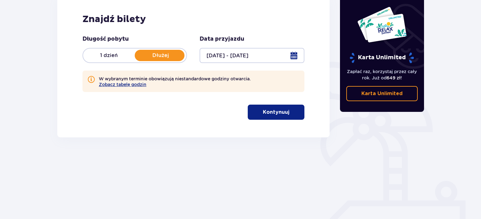
click at [351, 20] on div "Karta Unlimited" at bounding box center [381, 34] width 65 height 57
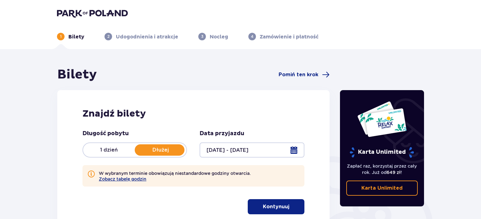
click at [112, 11] on img at bounding box center [92, 13] width 71 height 9
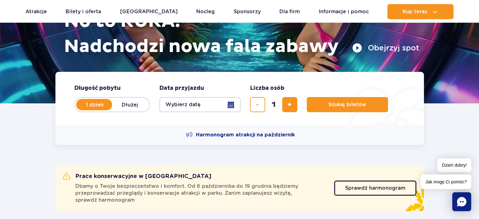
click at [138, 105] on label "Dłużej" at bounding box center [130, 104] width 36 height 13
click at [119, 110] on input "Dłużej" at bounding box center [115, 110] width 7 height 1
radio input "false"
radio input "true"
click at [230, 104] on button "Wybierz datę" at bounding box center [199, 104] width 81 height 15
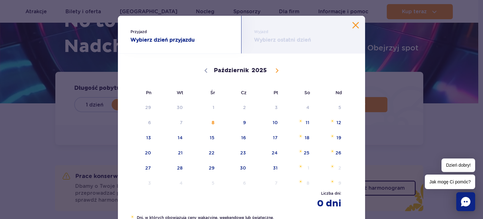
click at [275, 70] on icon at bounding box center [277, 70] width 4 height 4
select select "11"
click at [275, 70] on icon at bounding box center [277, 70] width 4 height 4
type input "2026"
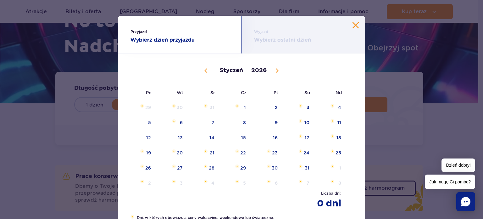
click at [275, 70] on icon at bounding box center [277, 70] width 4 height 4
select select "1"
click at [148, 167] on span "23" at bounding box center [140, 167] width 32 height 14
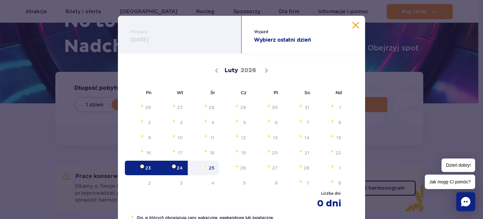
click at [211, 168] on span "25" at bounding box center [204, 167] width 32 height 14
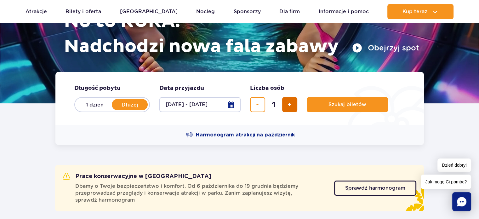
click at [292, 105] on button "dodaj bilet" at bounding box center [289, 104] width 15 height 15
click at [291, 106] on button "dodaj bilet" at bounding box center [289, 104] width 15 height 15
click at [290, 104] on span "dodaj bilet" at bounding box center [289, 104] width 4 height 0
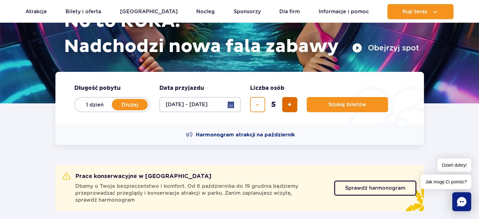
type input "6"
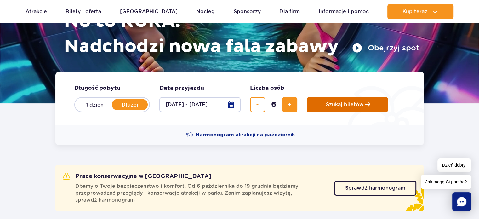
click at [353, 103] on span "Szukaj biletów" at bounding box center [345, 105] width 38 height 6
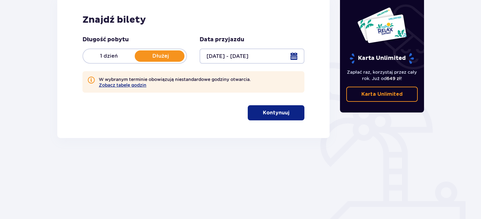
scroll to position [94, 0]
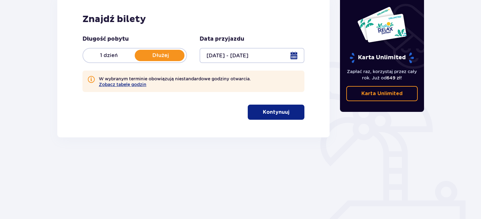
click at [277, 116] on button "Kontynuuj" at bounding box center [276, 111] width 57 height 15
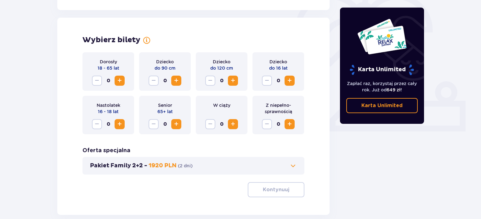
scroll to position [204, 0]
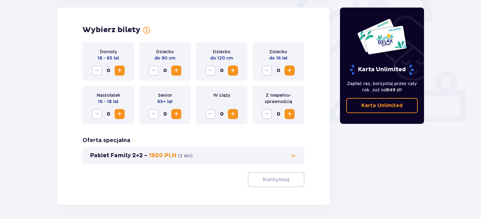
click at [287, 117] on span "Zwiększ" at bounding box center [290, 114] width 8 height 8
click at [120, 67] on span "Zwiększ" at bounding box center [120, 71] width 8 height 8
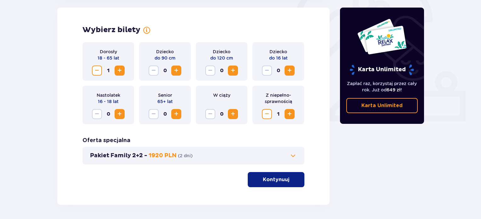
click at [291, 153] on span at bounding box center [293, 156] width 8 height 8
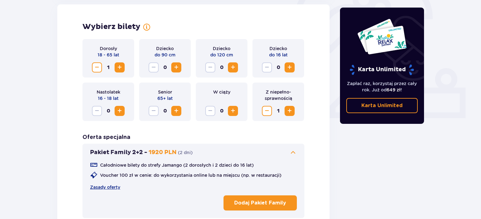
scroll to position [213, 0]
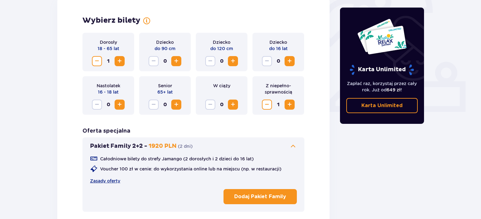
click at [264, 197] on p "Dodaj Pakiet Family" at bounding box center [260, 196] width 52 height 7
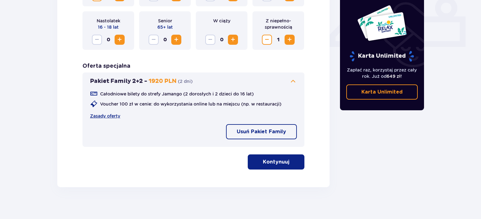
scroll to position [284, 0]
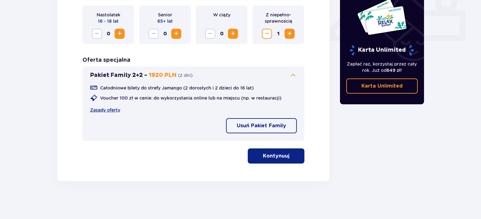
click at [282, 153] on p "Kontynuuj" at bounding box center [276, 155] width 26 height 7
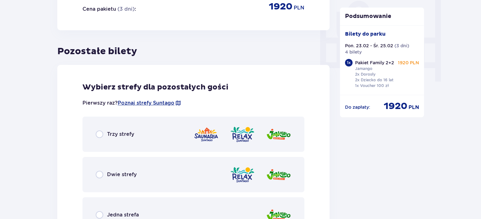
scroll to position [600, 0]
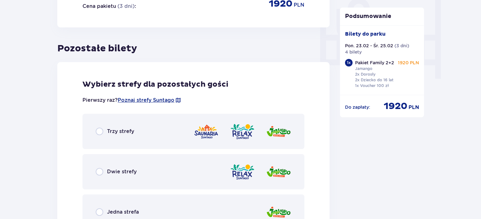
click at [99, 132] on input "radio" at bounding box center [100, 131] width 8 height 8
radio input "true"
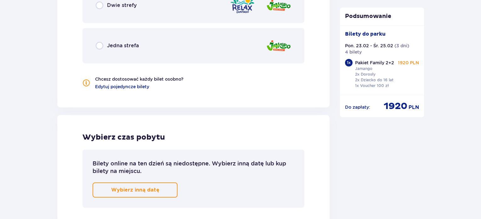
scroll to position [769, 0]
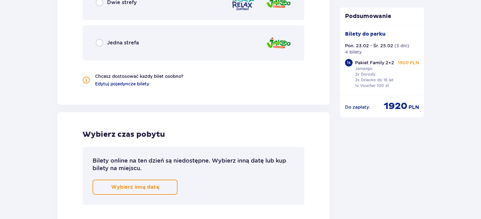
click at [145, 185] on p "Wybierz inną datę" at bounding box center [135, 186] width 48 height 7
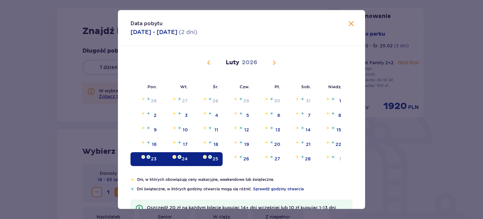
click at [350, 21] on span "Zamknij" at bounding box center [352, 24] width 8 height 8
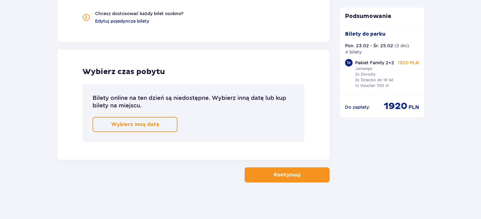
scroll to position [832, 0]
drag, startPoint x: 286, startPoint y: 176, endPoint x: 436, endPoint y: 176, distance: 149.5
click at [287, 176] on p "Kontynuuj" at bounding box center [287, 174] width 26 height 7
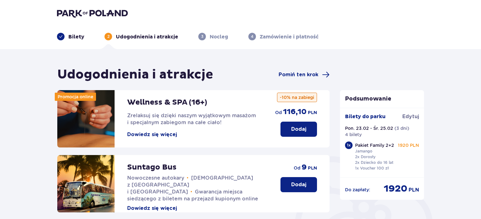
click at [72, 37] on p "Bilety" at bounding box center [76, 36] width 16 height 7
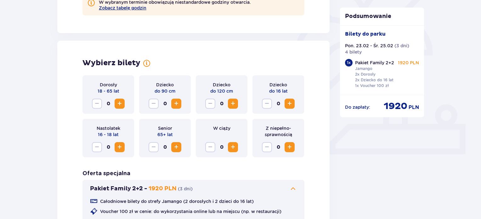
scroll to position [189, 0]
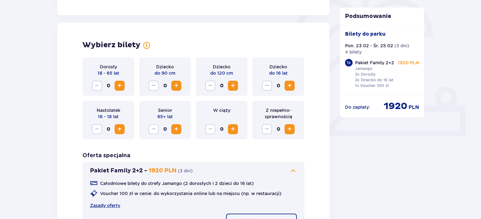
click at [118, 86] on span "Zwiększ" at bounding box center [120, 86] width 8 height 8
click at [293, 127] on span "Zwiększ" at bounding box center [290, 129] width 8 height 8
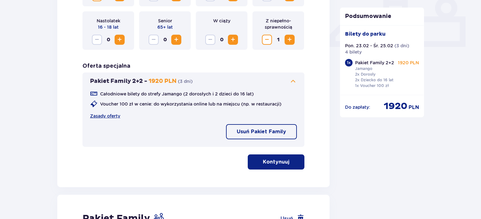
scroll to position [283, 0]
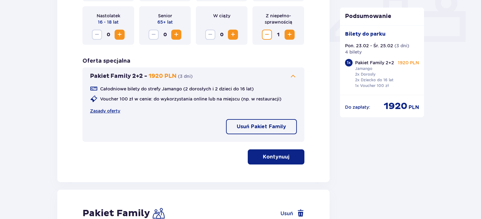
click at [280, 156] on p "Kontynuuj" at bounding box center [276, 156] width 26 height 7
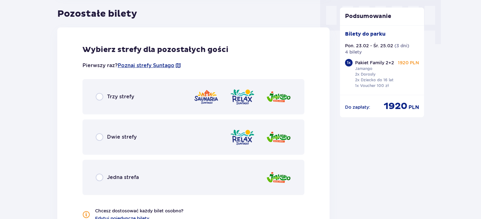
scroll to position [646, 0]
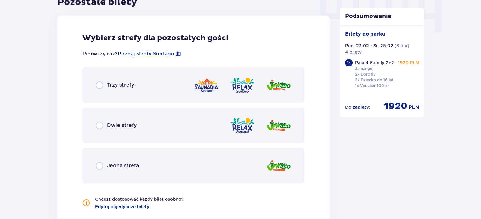
click at [99, 83] on input "radio" at bounding box center [100, 85] width 8 height 8
radio input "true"
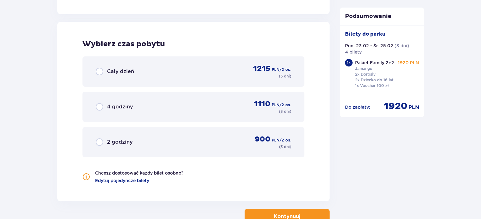
scroll to position [865, 0]
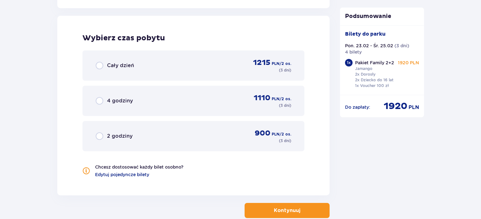
click at [100, 63] on input "radio" at bounding box center [100, 66] width 8 height 8
radio input "true"
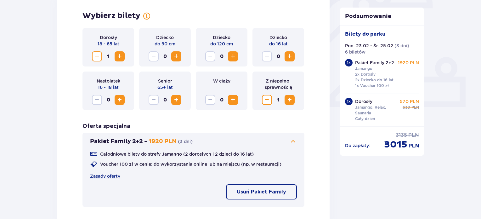
scroll to position [212, 0]
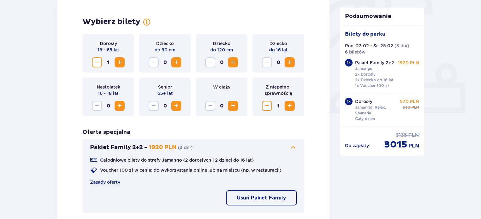
click at [289, 105] on span "Zwiększ" at bounding box center [290, 106] width 8 height 8
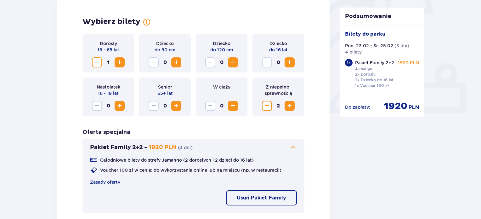
click at [267, 106] on span "Zmniejsz" at bounding box center [267, 106] width 8 height 8
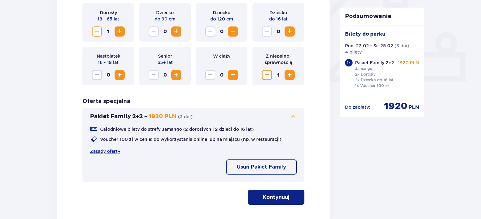
scroll to position [211, 0]
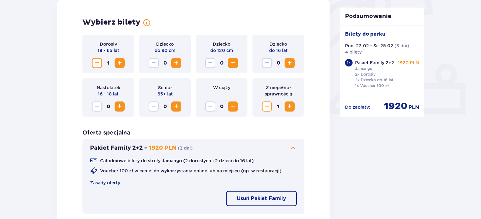
click at [293, 107] on button "Zwiększ" at bounding box center [289, 106] width 10 height 10
click at [116, 64] on span "Zwiększ" at bounding box center [120, 63] width 8 height 8
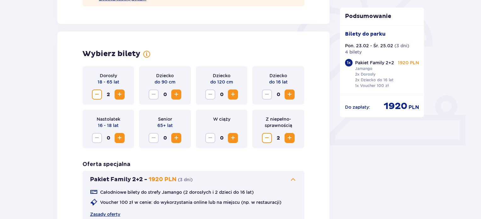
scroll to position [337, 0]
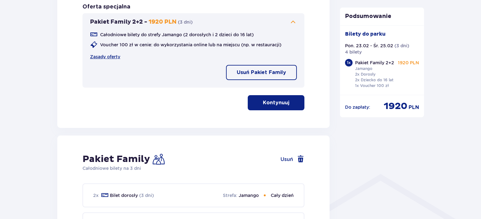
click at [269, 79] on button "Usuń Pakiet Family" at bounding box center [261, 72] width 71 height 15
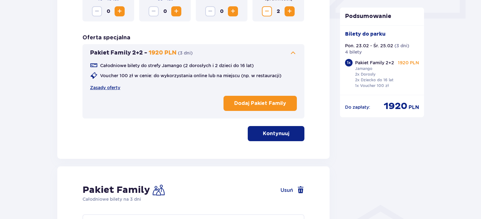
scroll to position [306, 0]
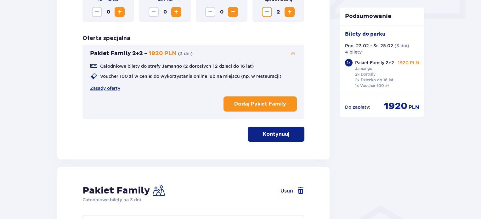
click at [267, 99] on button "Dodaj Pakiet Family" at bounding box center [259, 103] width 73 height 15
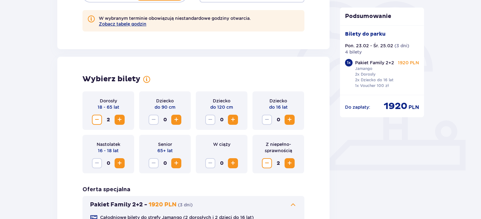
scroll to position [149, 0]
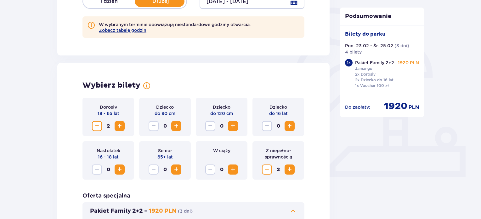
click at [268, 169] on span "Zmniejsz" at bounding box center [267, 170] width 8 height 8
click at [100, 123] on span "Zmniejsz" at bounding box center [97, 126] width 8 height 8
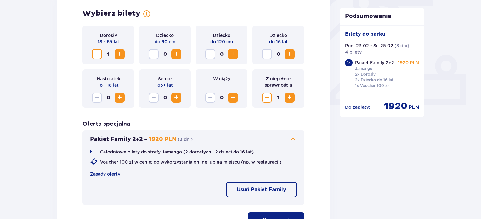
scroll to position [409, 0]
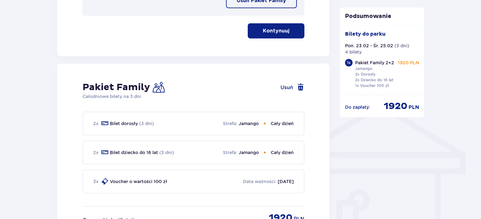
click at [277, 35] on button "Kontynuuj" at bounding box center [276, 30] width 57 height 15
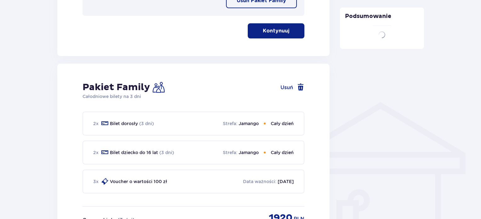
scroll to position [228, 0]
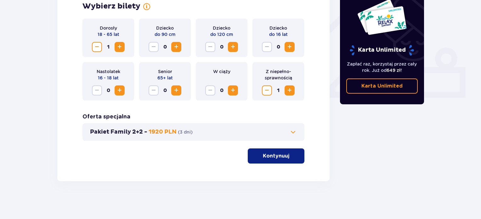
click at [290, 126] on div "Pakiet Family 2+2 - 1920 PLN ( 3 dni )" at bounding box center [193, 132] width 222 height 18
click at [295, 134] on span at bounding box center [293, 132] width 8 height 8
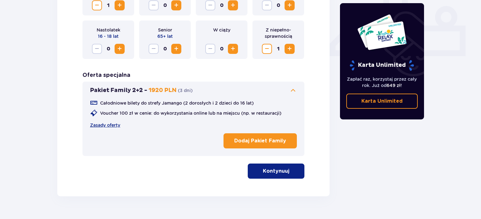
scroll to position [284, 0]
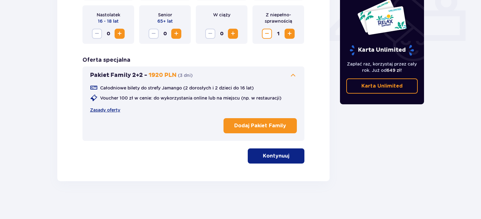
click at [278, 159] on p "Kontynuuj" at bounding box center [276, 155] width 26 height 7
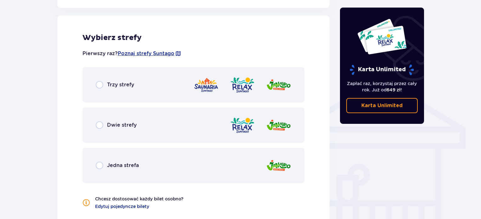
scroll to position [435, 0]
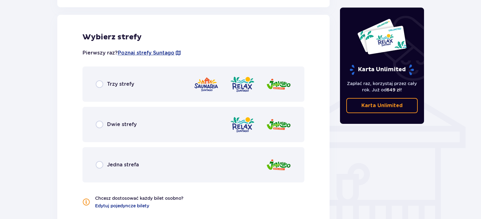
click at [95, 85] on div "Trzy strefy" at bounding box center [193, 83] width 222 height 35
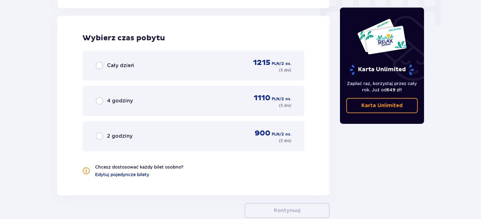
scroll to position [654, 0]
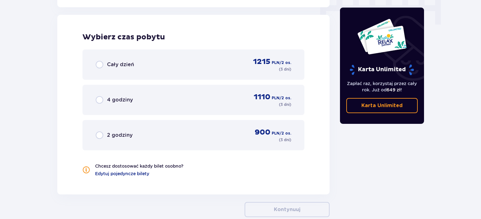
click at [102, 67] on input "radio" at bounding box center [100, 65] width 8 height 8
radio input "true"
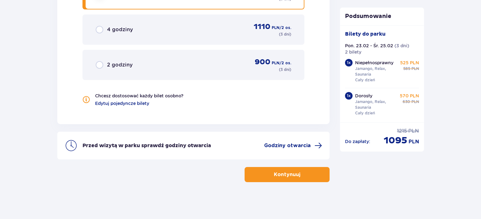
scroll to position [725, 0]
click at [291, 171] on p "Kontynuuj" at bounding box center [287, 174] width 26 height 7
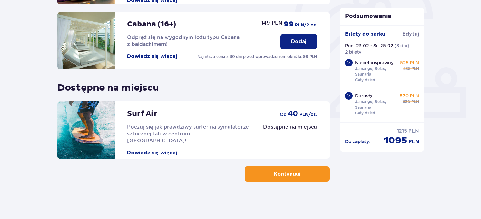
click at [308, 175] on button "Kontynuuj" at bounding box center [286, 173] width 85 height 15
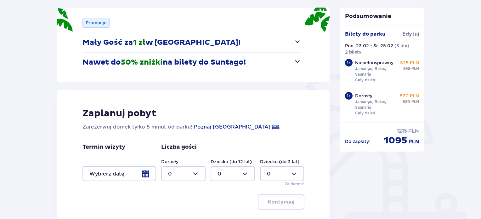
scroll to position [151, 0]
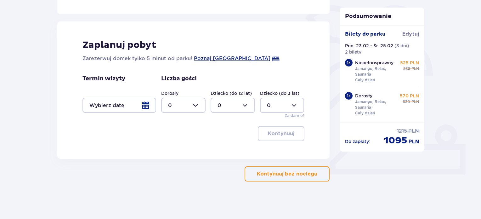
click at [147, 108] on div at bounding box center [119, 105] width 74 height 15
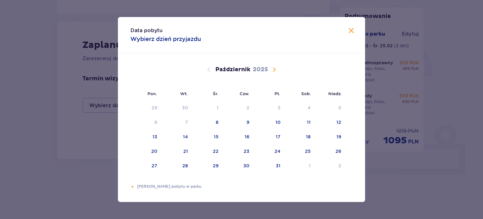
click at [352, 31] on span "Zamknij" at bounding box center [352, 31] width 8 height 8
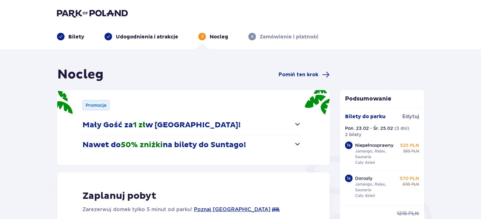
click at [112, 12] on img at bounding box center [92, 13] width 71 height 9
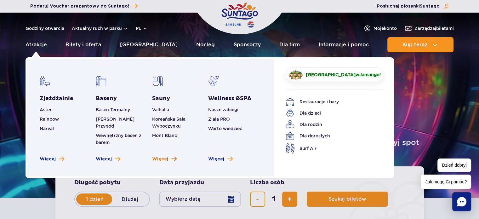
click at [160, 156] on span "Więcej" at bounding box center [160, 159] width 16 height 6
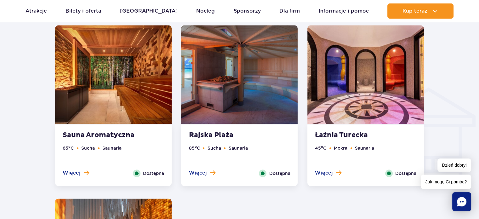
scroll to position [724, 0]
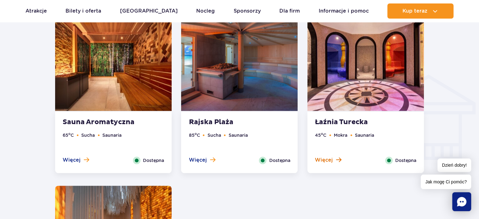
click at [327, 157] on span "Więcej" at bounding box center [324, 159] width 18 height 7
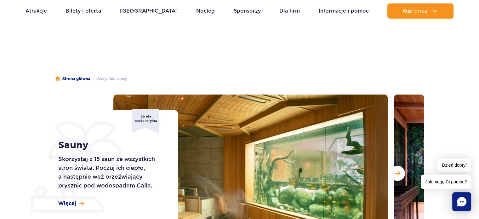
scroll to position [0, 0]
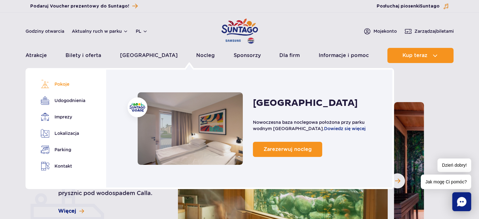
click at [64, 83] on link "Pokoje" at bounding box center [62, 84] width 42 height 9
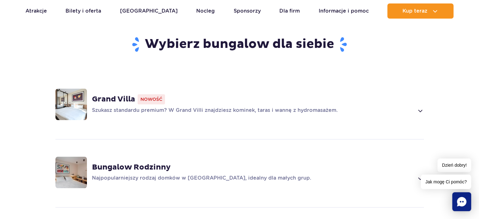
scroll to position [457, 0]
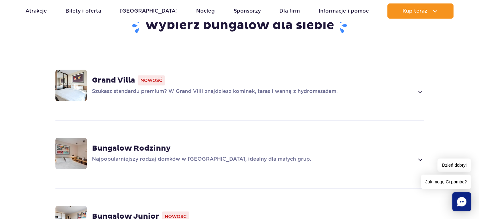
click at [131, 143] on strong "Bungalow Rodzinny" at bounding box center [131, 147] width 79 height 9
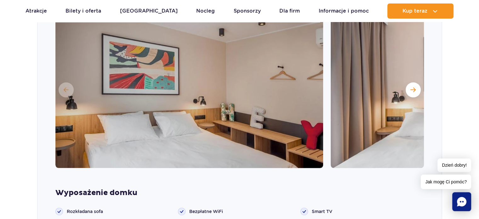
scroll to position [600, 0]
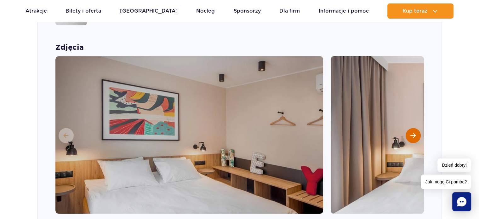
click at [415, 132] on span "Następny slajd" at bounding box center [412, 135] width 5 height 6
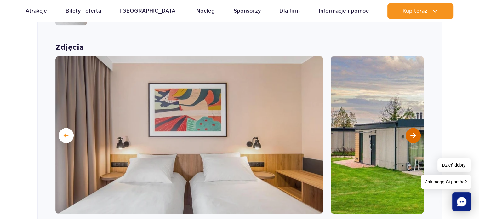
click at [413, 132] on span "Następny slajd" at bounding box center [412, 135] width 5 height 6
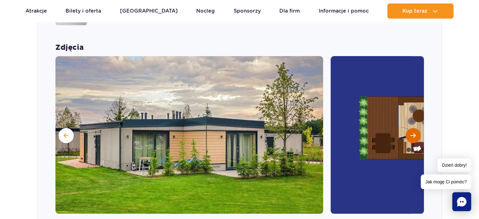
click at [413, 132] on span "Następny slajd" at bounding box center [412, 135] width 5 height 6
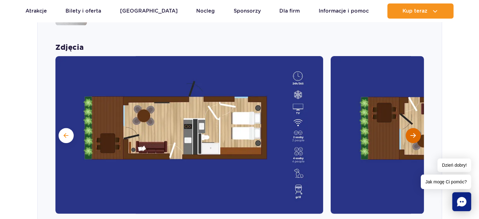
click at [413, 132] on span "Następny slajd" at bounding box center [412, 135] width 5 height 6
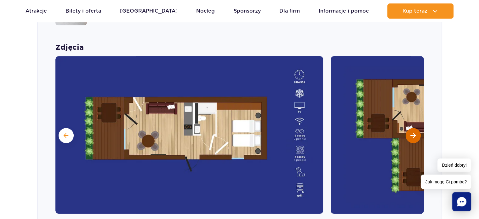
click at [413, 132] on span "Następny slajd" at bounding box center [412, 135] width 5 height 6
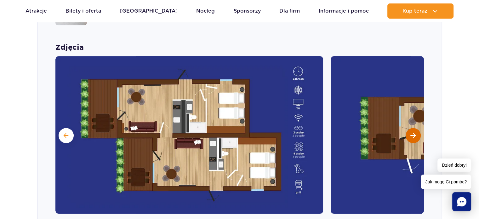
click at [413, 132] on span "Następny slajd" at bounding box center [412, 135] width 5 height 6
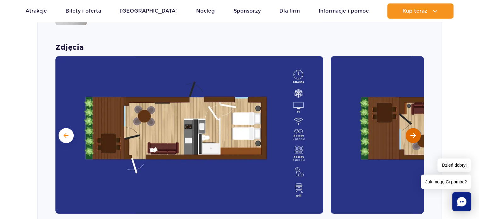
click at [413, 132] on span "Następny slajd" at bounding box center [412, 135] width 5 height 6
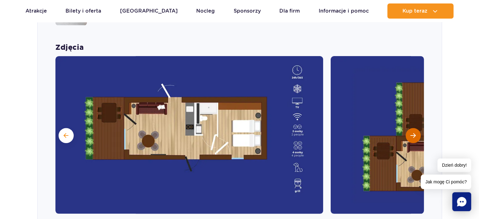
click at [413, 132] on span "Następny slajd" at bounding box center [412, 135] width 5 height 6
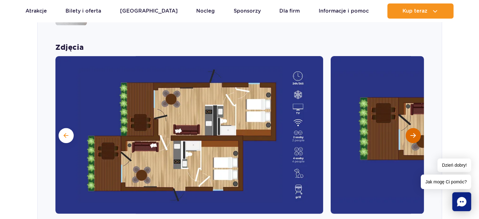
click at [413, 132] on span "Następny slajd" at bounding box center [412, 135] width 5 height 6
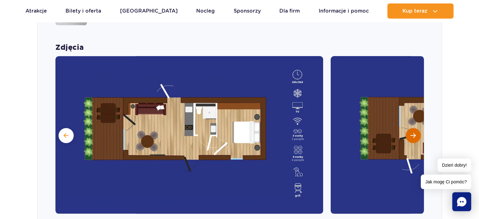
click at [413, 132] on span "Następny slajd" at bounding box center [412, 135] width 5 height 6
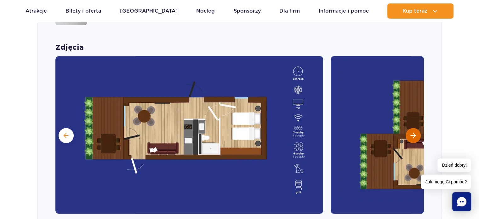
click at [413, 132] on span "Następny slajd" at bounding box center [412, 135] width 5 height 6
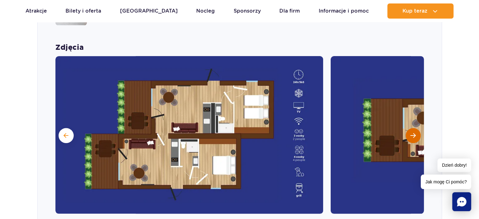
click at [413, 132] on span "Następny slajd" at bounding box center [412, 135] width 5 height 6
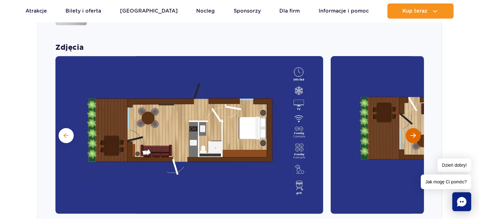
click at [413, 132] on span "Następny slajd" at bounding box center [412, 135] width 5 height 6
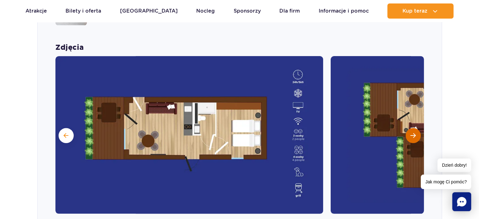
click at [413, 132] on span "Następny slajd" at bounding box center [412, 135] width 5 height 6
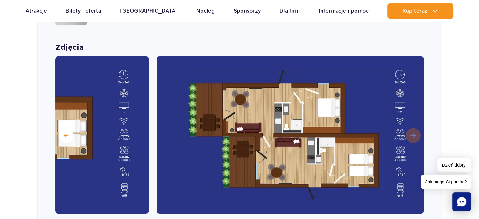
click at [413, 123] on img at bounding box center [289, 134] width 267 height 157
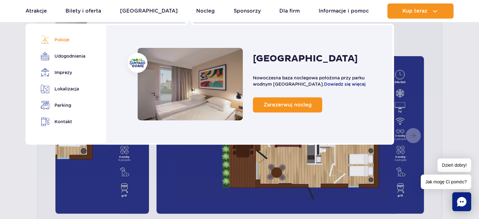
click at [59, 42] on link "Pokoje" at bounding box center [62, 39] width 42 height 9
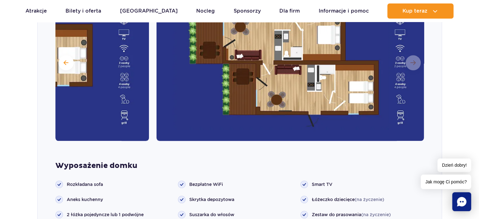
scroll to position [614, 0]
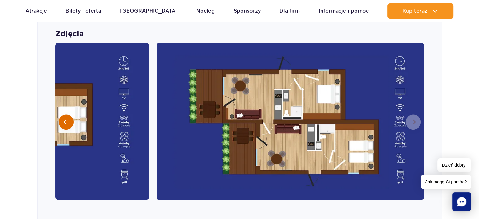
click at [64, 119] on span at bounding box center [66, 122] width 5 height 6
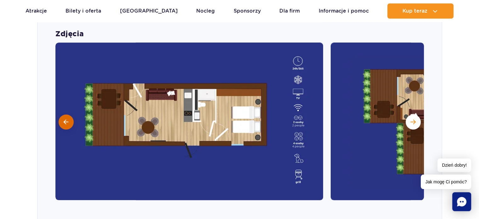
click at [64, 119] on span at bounding box center [66, 122] width 5 height 6
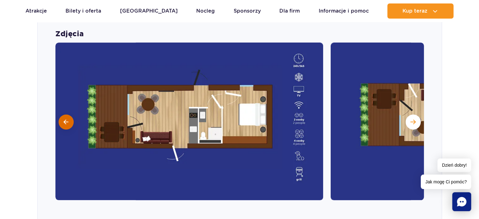
click at [64, 119] on span at bounding box center [66, 122] width 5 height 6
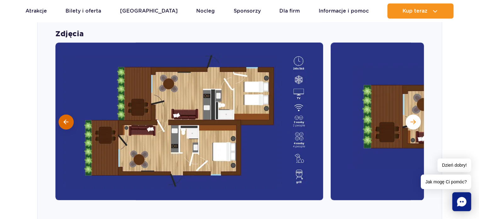
click at [64, 119] on span at bounding box center [66, 122] width 5 height 6
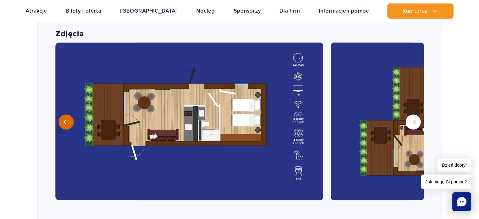
click at [64, 119] on span at bounding box center [66, 122] width 5 height 6
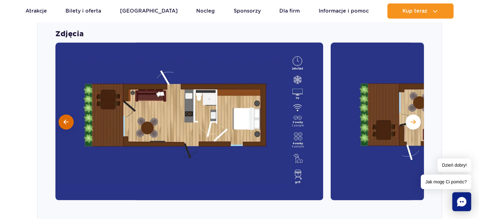
click at [64, 119] on span at bounding box center [66, 122] width 5 height 6
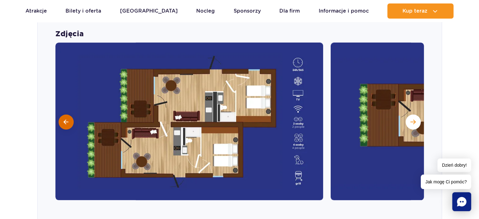
click at [62, 114] on button at bounding box center [66, 121] width 15 height 15
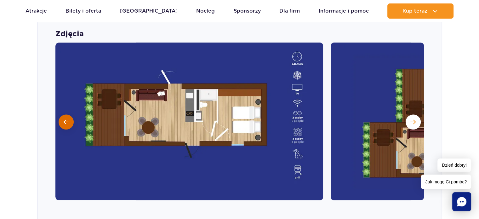
click at [62, 114] on button at bounding box center [66, 121] width 15 height 15
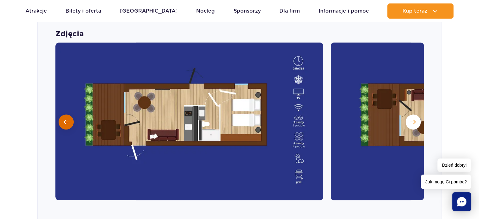
click at [62, 114] on button at bounding box center [66, 121] width 15 height 15
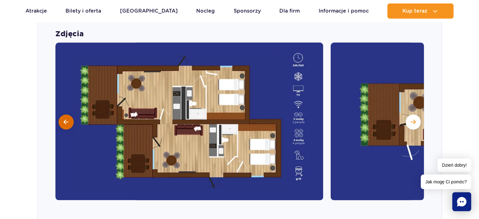
click at [62, 114] on button at bounding box center [66, 121] width 15 height 15
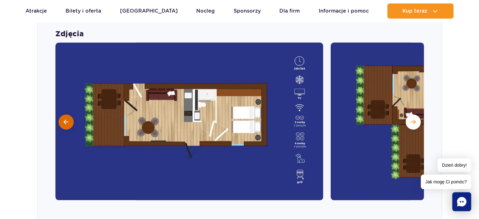
click at [62, 114] on button at bounding box center [66, 121] width 15 height 15
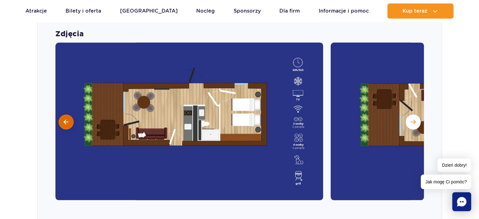
click at [62, 114] on button at bounding box center [66, 121] width 15 height 15
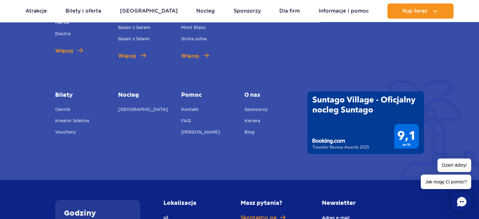
scroll to position [2879, 0]
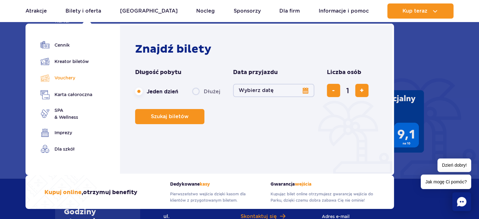
click at [71, 80] on link "Vouchery" at bounding box center [67, 77] width 52 height 9
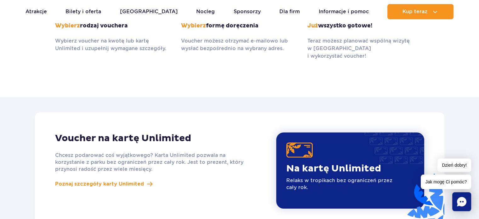
scroll to position [346, 0]
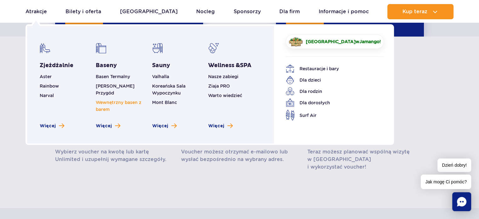
click at [107, 100] on link "Wewnętrzny basen z barem" at bounding box center [119, 106] width 46 height 12
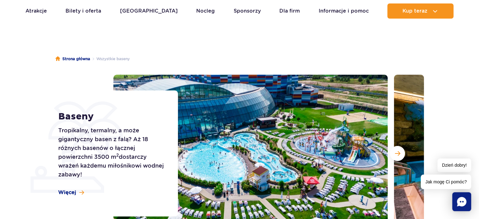
scroll to position [18, 0]
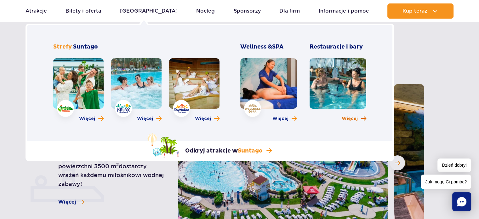
click at [352, 118] on span "Więcej" at bounding box center [349, 118] width 16 height 6
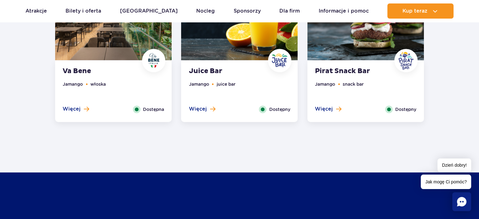
scroll to position [566, 0]
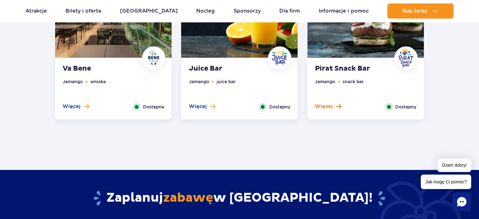
click at [328, 104] on span "Więcej" at bounding box center [324, 106] width 18 height 7
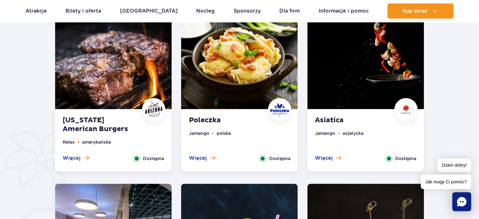
scroll to position [316, 0]
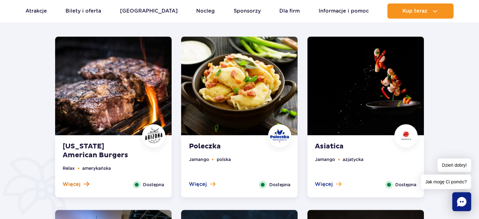
click at [76, 182] on span "Więcej" at bounding box center [72, 184] width 18 height 7
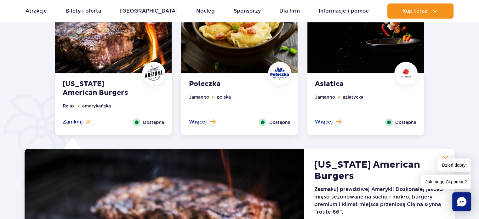
scroll to position [363, 0]
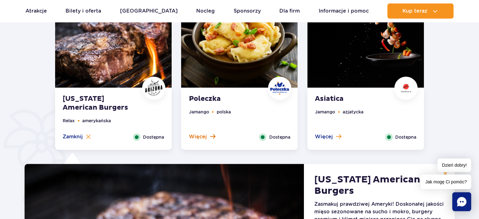
click at [190, 136] on span "Więcej" at bounding box center [197, 136] width 18 height 7
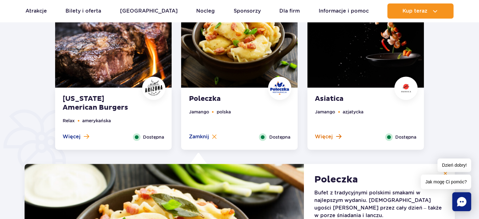
click at [331, 136] on span "Więcej" at bounding box center [324, 136] width 18 height 7
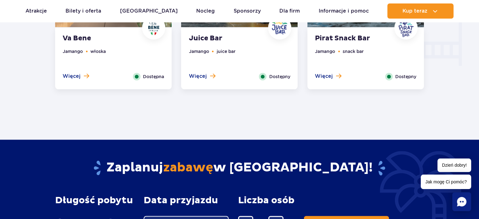
scroll to position [772, 0]
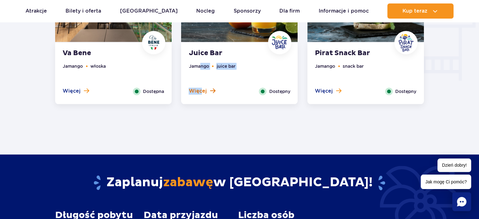
click at [200, 87] on div "Juice Bar Jamango juice bar Więcej Zamknij Dostępny" at bounding box center [239, 72] width 116 height 61
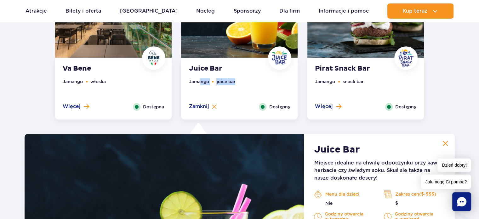
scroll to position [568, 0]
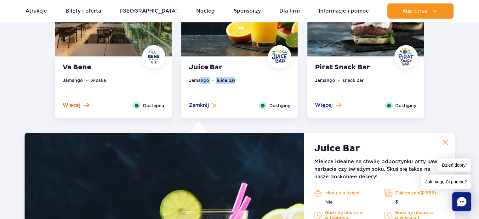
click at [69, 107] on span "Więcej" at bounding box center [72, 105] width 18 height 7
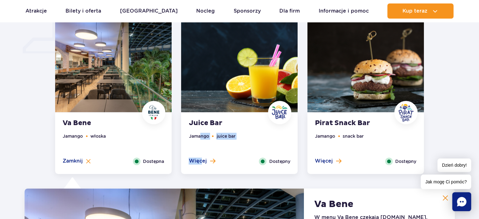
scroll to position [473, 0]
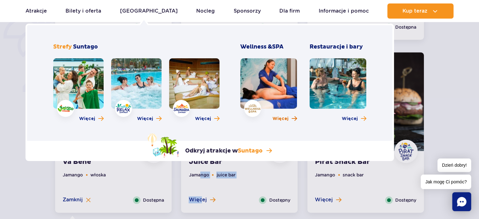
click at [288, 117] on span "Więcej" at bounding box center [280, 118] width 16 height 6
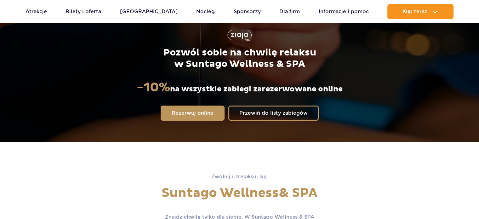
scroll to position [94, 0]
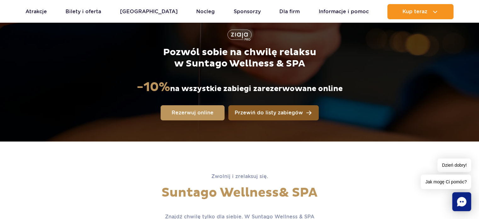
click at [279, 112] on span "Przewiń do listy zabiegów" at bounding box center [268, 112] width 68 height 5
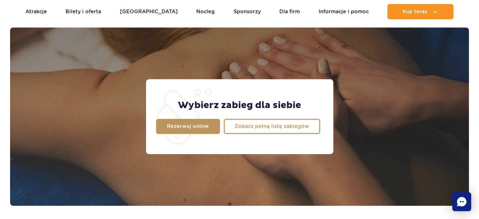
scroll to position [496, 0]
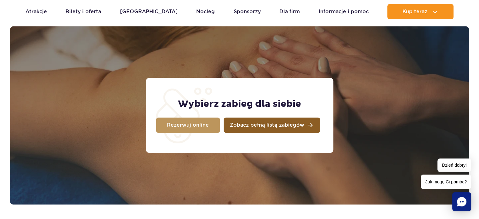
click at [294, 124] on span "Zobacz pełną listę zabiegów" at bounding box center [267, 124] width 74 height 5
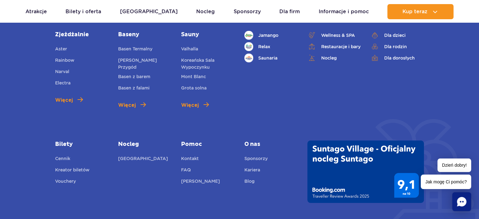
scroll to position [2210, 0]
